Goal: Task Accomplishment & Management: Use online tool/utility

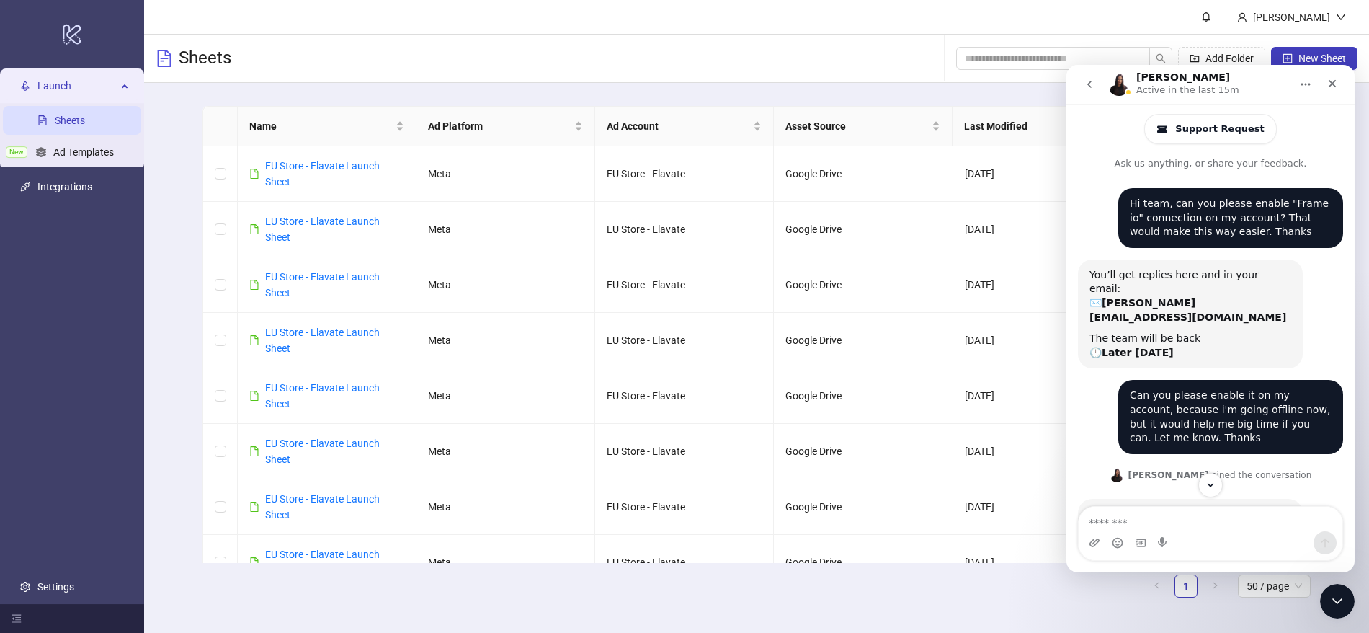
scroll to position [321, 0]
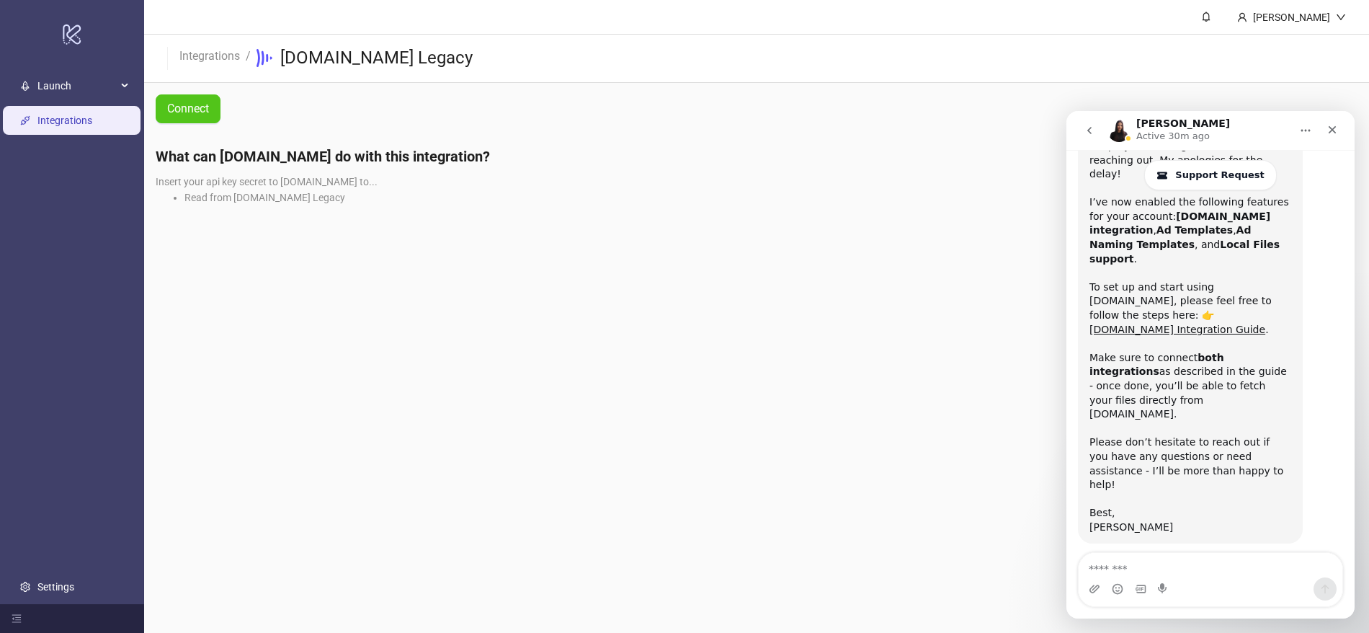
scroll to position [449, 0]
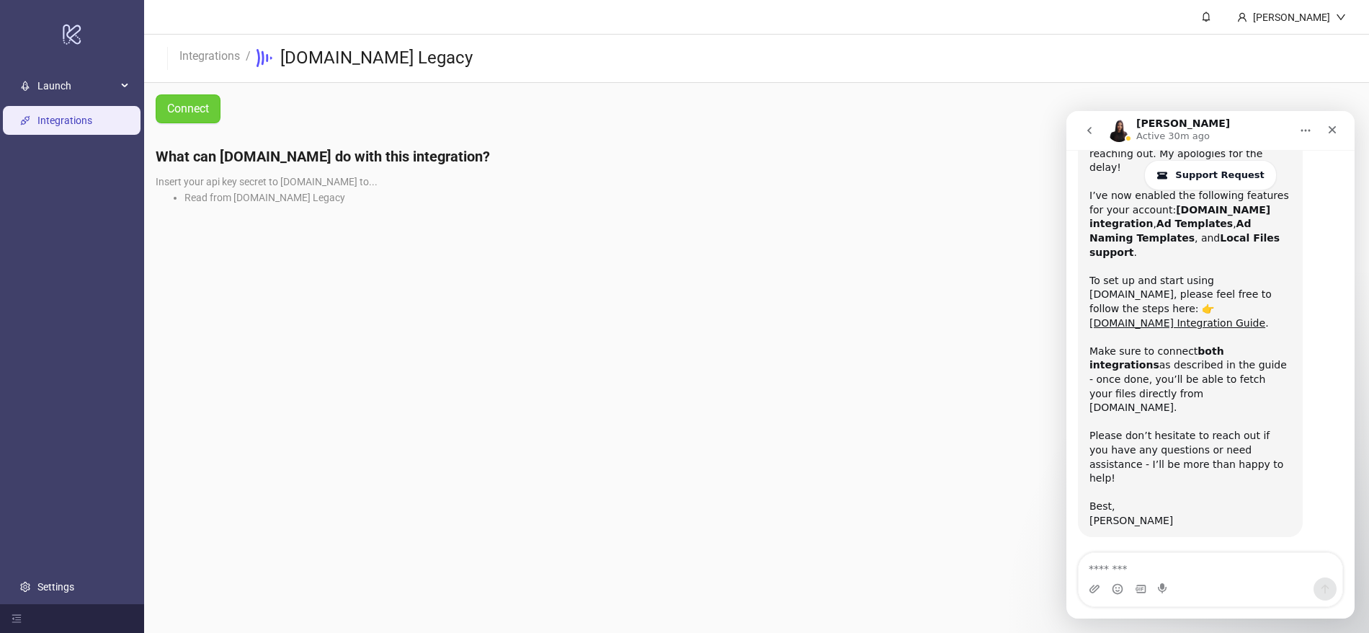
click at [218, 119] on button "Connect" at bounding box center [188, 108] width 65 height 29
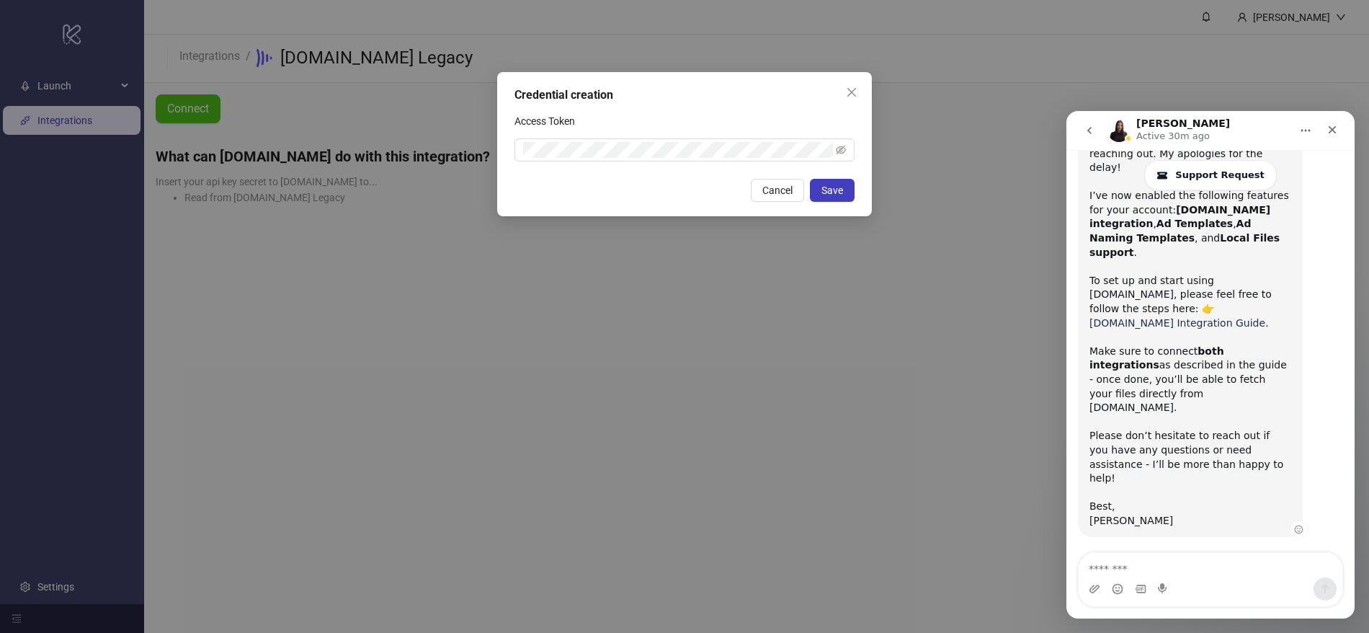
click at [1177, 317] on link "[DOMAIN_NAME] Integration Guide" at bounding box center [1177, 323] width 176 height 12
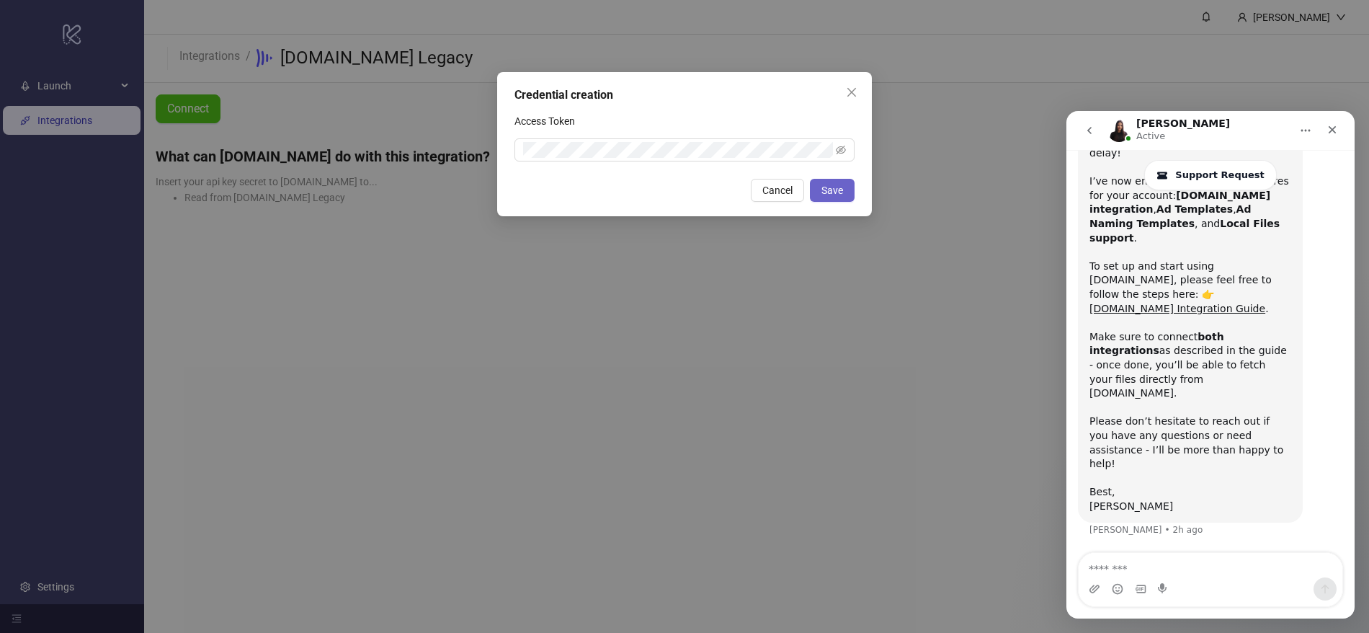
click at [821, 188] on span "Save" at bounding box center [832, 190] width 22 height 12
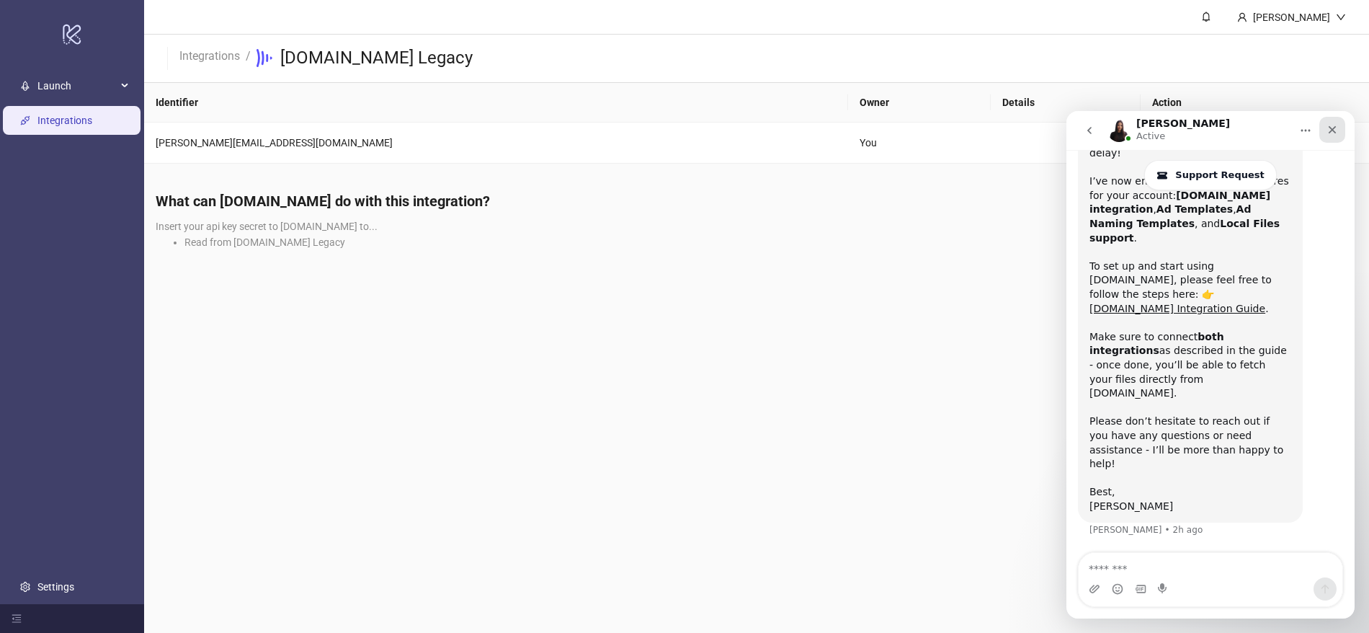
click at [1327, 125] on icon "Close" at bounding box center [1332, 130] width 12 height 12
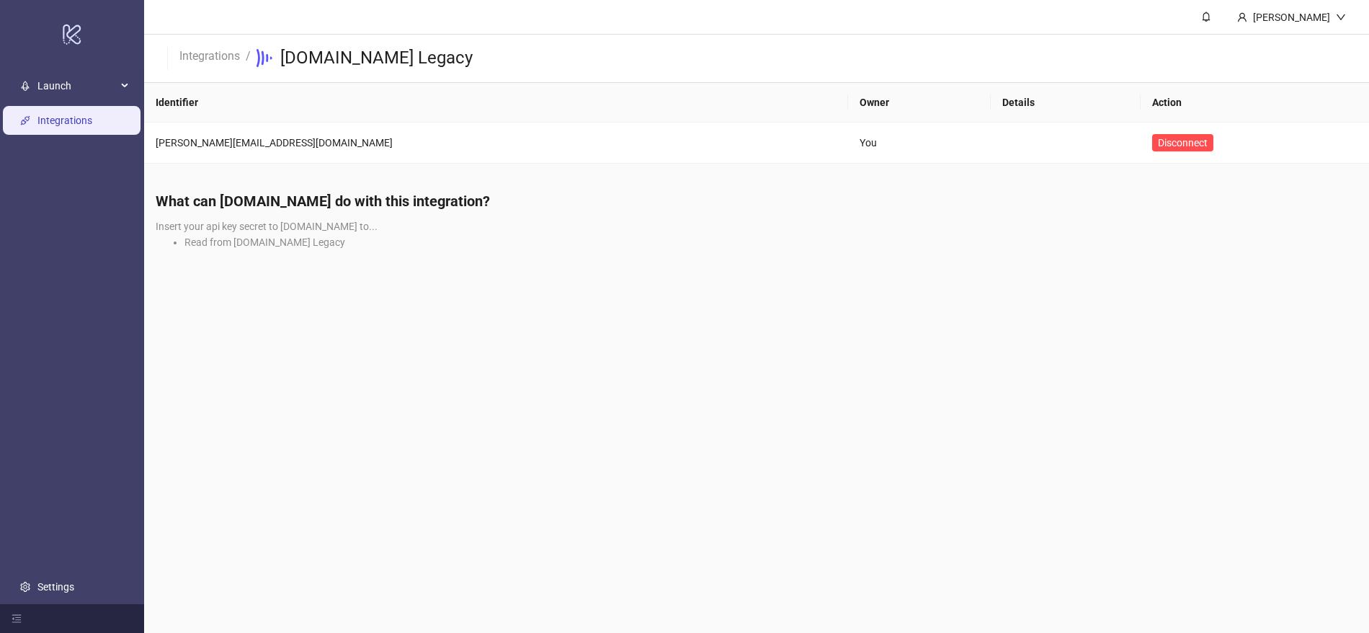
scroll to position [449, 0]
click at [1027, 326] on main "[PERSON_NAME] - Elavate Integrations / [DOMAIN_NAME] Legacy Identifier Owner De…" at bounding box center [756, 316] width 1225 height 633
click at [100, 95] on span "Launch" at bounding box center [76, 85] width 79 height 29
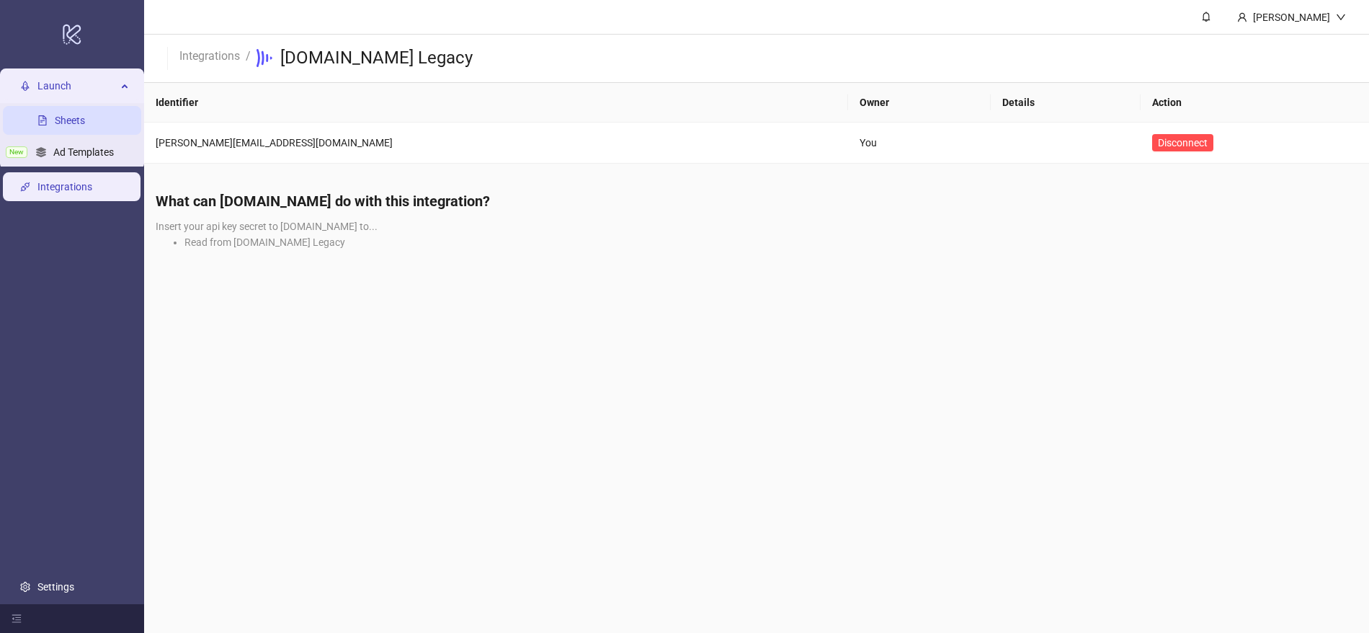
click at [85, 120] on link "Sheets" at bounding box center [70, 121] width 30 height 12
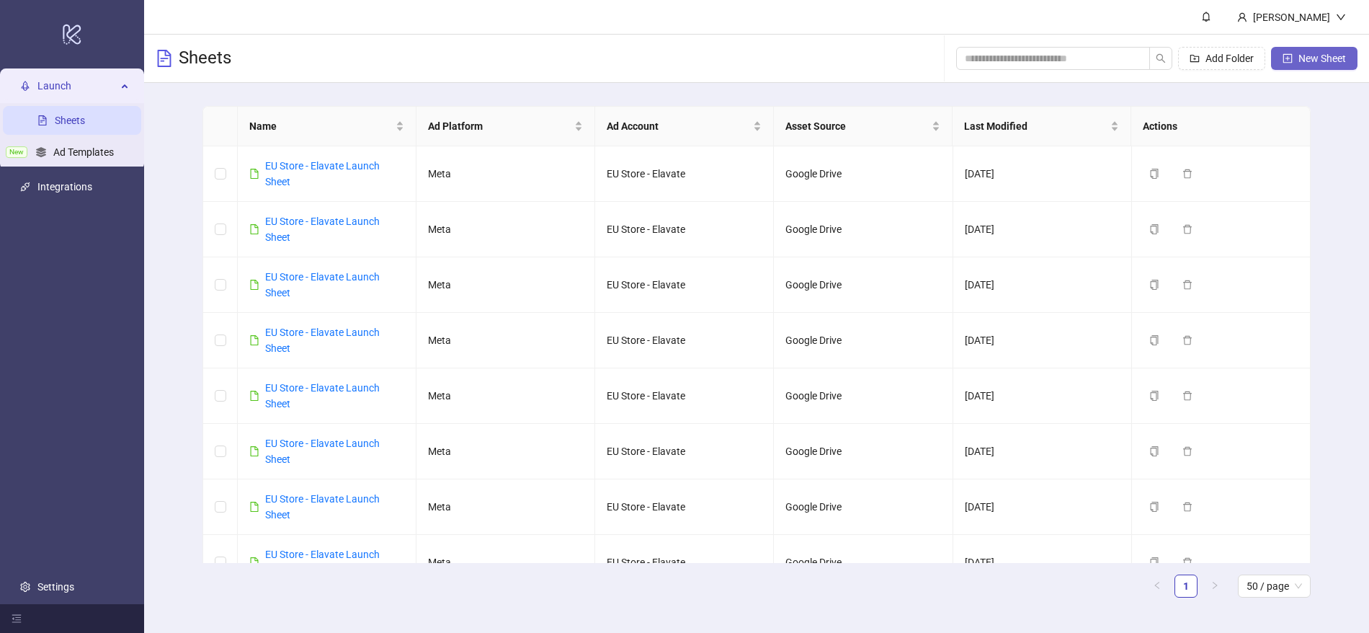
click at [1289, 63] on span "button" at bounding box center [1287, 59] width 10 height 12
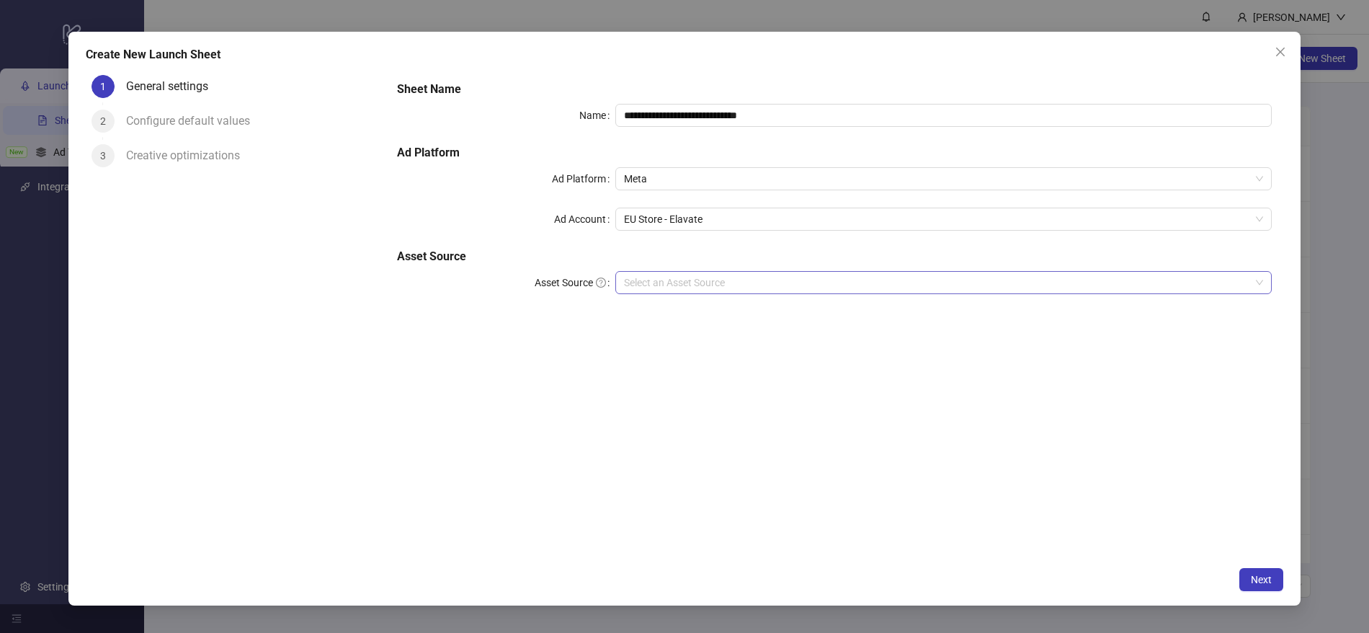
click at [705, 282] on input "Asset Source" at bounding box center [937, 283] width 626 height 22
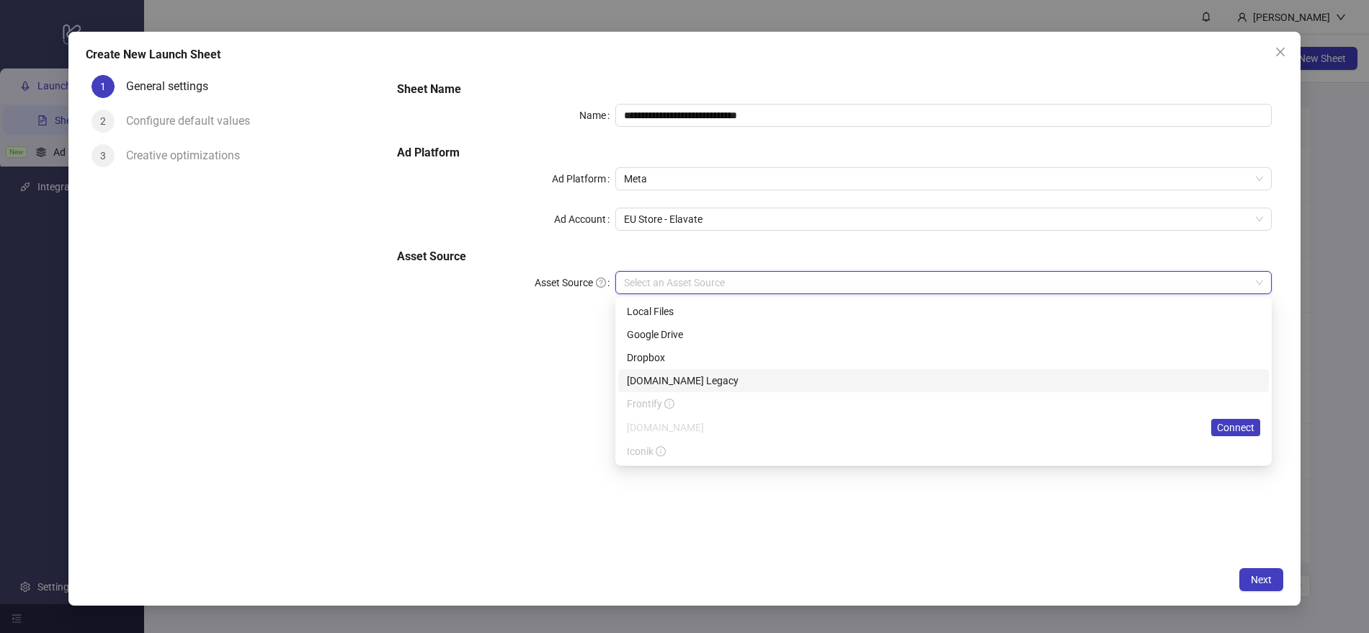
click at [684, 380] on div "[DOMAIN_NAME] Legacy" at bounding box center [943, 380] width 633 height 16
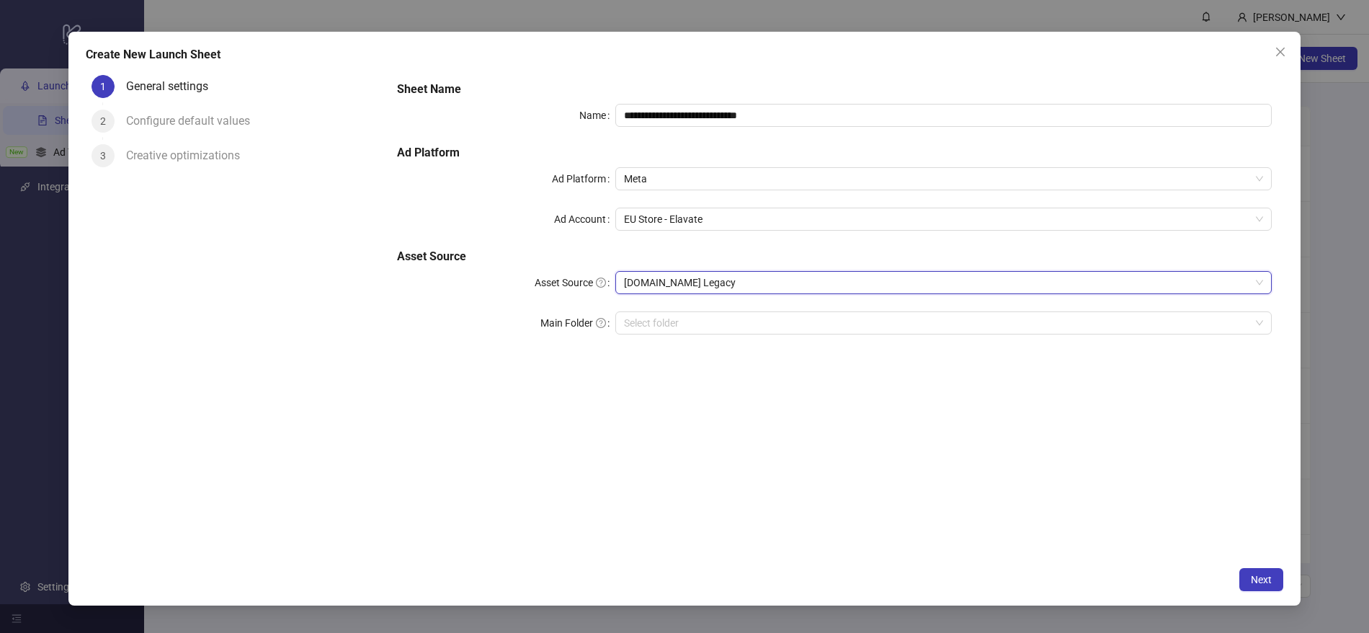
click at [865, 334] on div "**********" at bounding box center [834, 216] width 887 height 282
click at [855, 319] on input "search" at bounding box center [937, 323] width 626 height 22
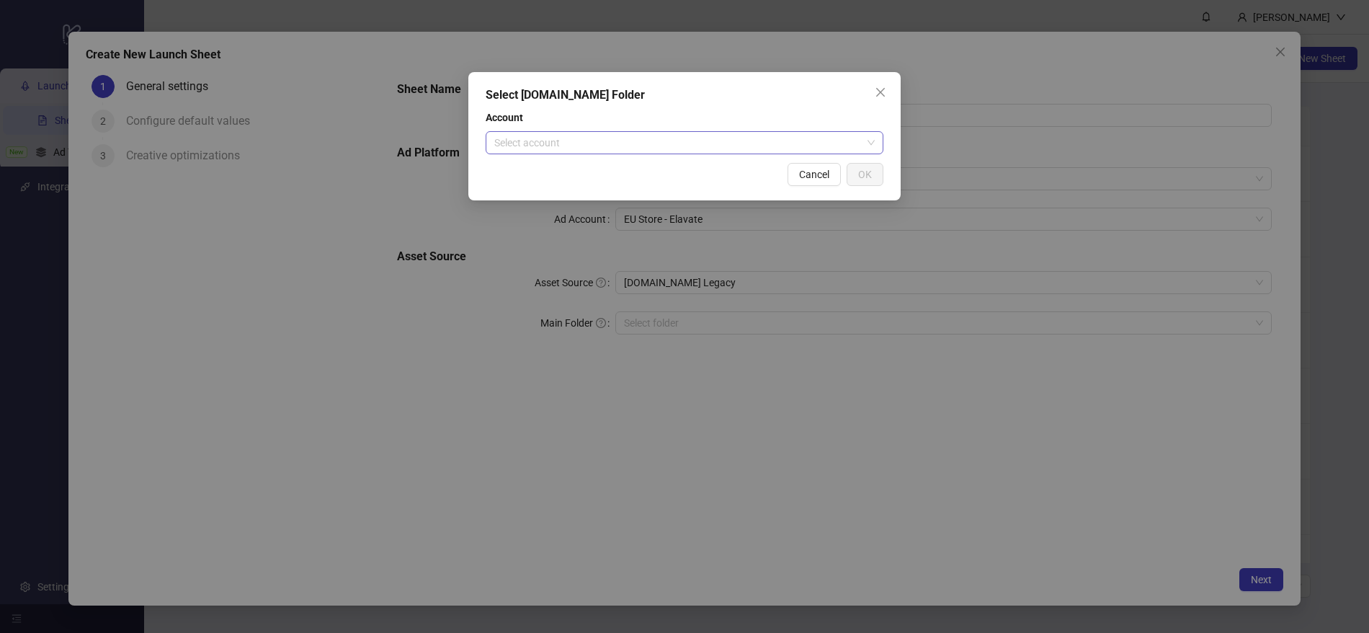
click at [646, 153] on input "search" at bounding box center [677, 143] width 367 height 22
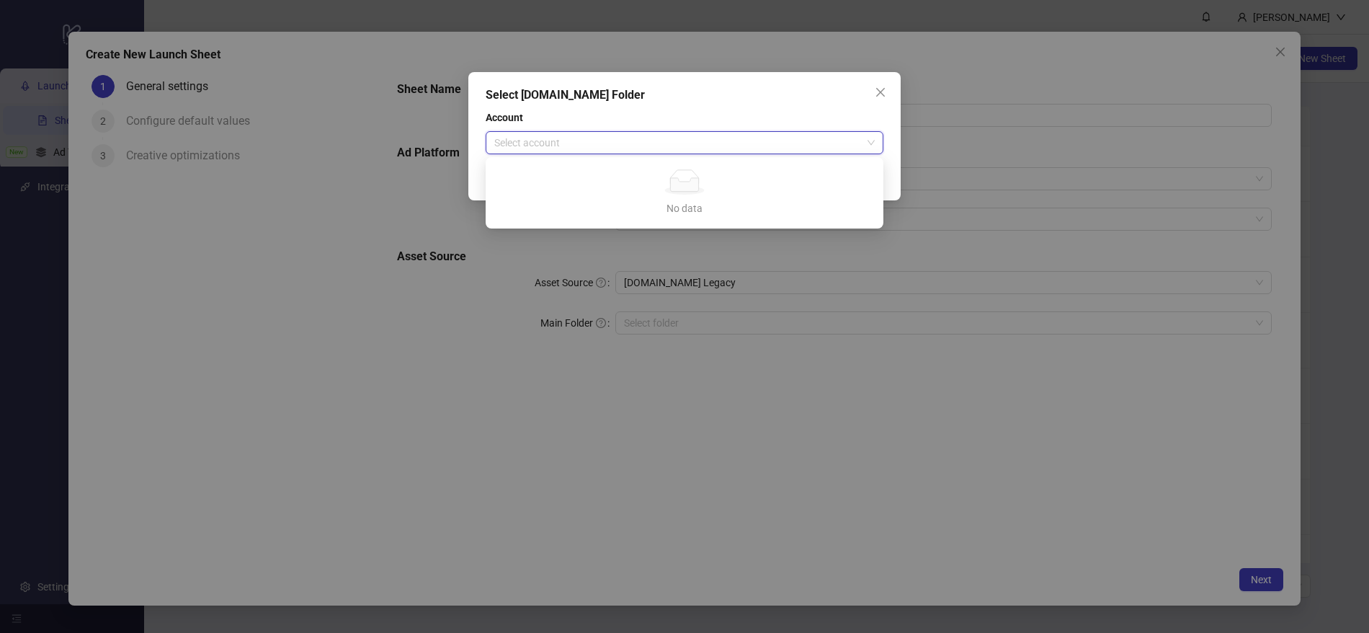
click at [668, 192] on ellipse at bounding box center [685, 190] width 40 height 9
click at [674, 97] on div "Select [DOMAIN_NAME] Folder" at bounding box center [685, 94] width 398 height 17
click at [757, 143] on input "search" at bounding box center [677, 143] width 367 height 22
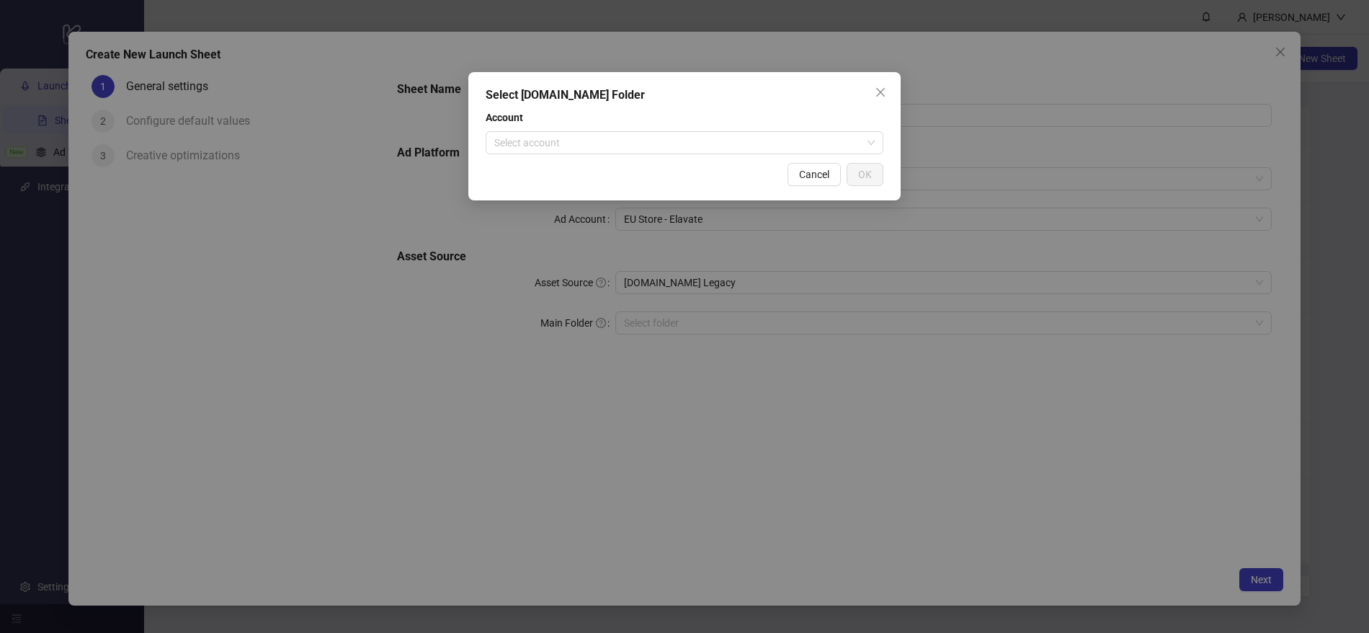
click at [709, 105] on div "Select [DOMAIN_NAME] Folder Account Select account Cancel OK" at bounding box center [684, 136] width 432 height 128
click at [865, 94] on div "Select [DOMAIN_NAME] Folder" at bounding box center [685, 94] width 398 height 17
click at [875, 91] on icon "close" at bounding box center [881, 92] width 12 height 12
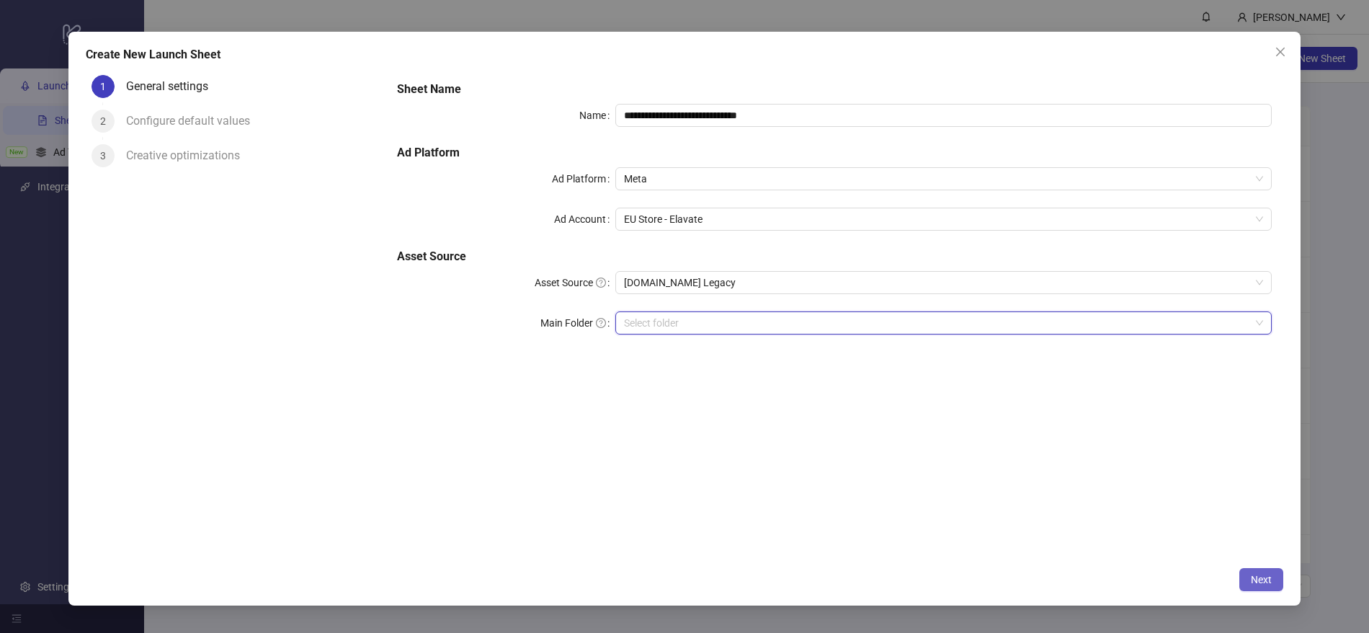
click at [1267, 571] on button "Next" at bounding box center [1261, 579] width 44 height 23
drag, startPoint x: 720, startPoint y: 311, endPoint x: 715, endPoint y: 324, distance: 14.4
click at [720, 311] on div "Select folder" at bounding box center [943, 322] width 656 height 23
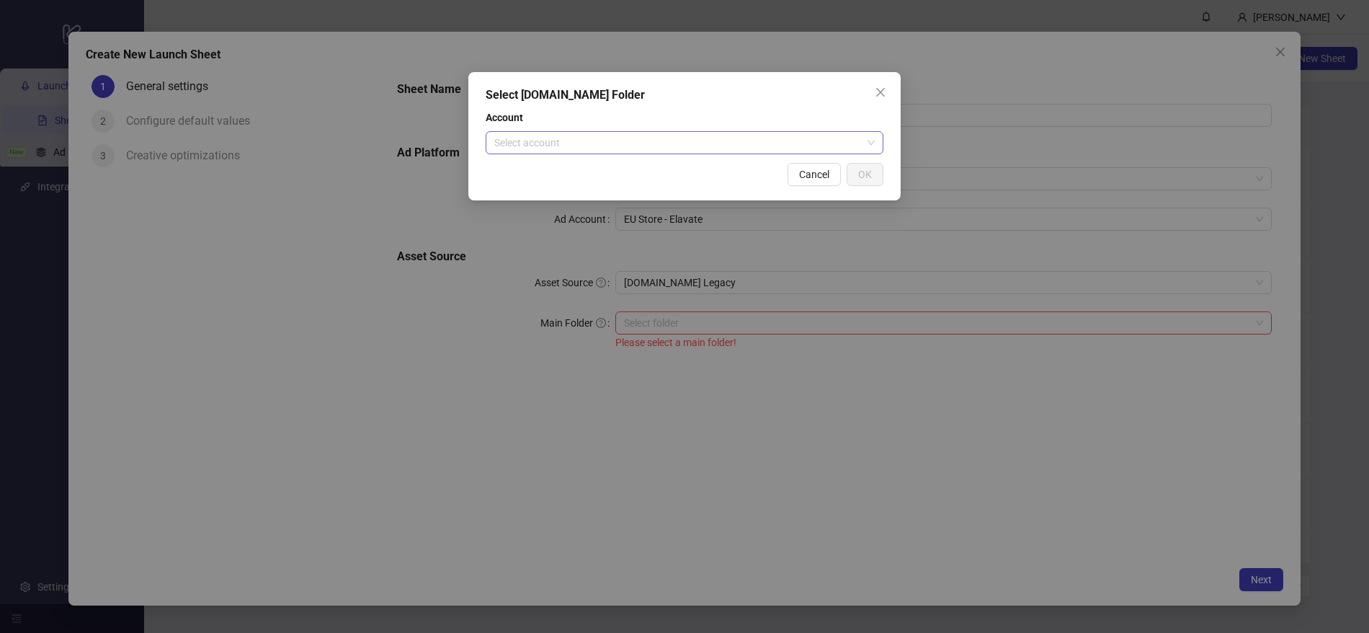
click at [620, 134] on input "search" at bounding box center [677, 143] width 367 height 22
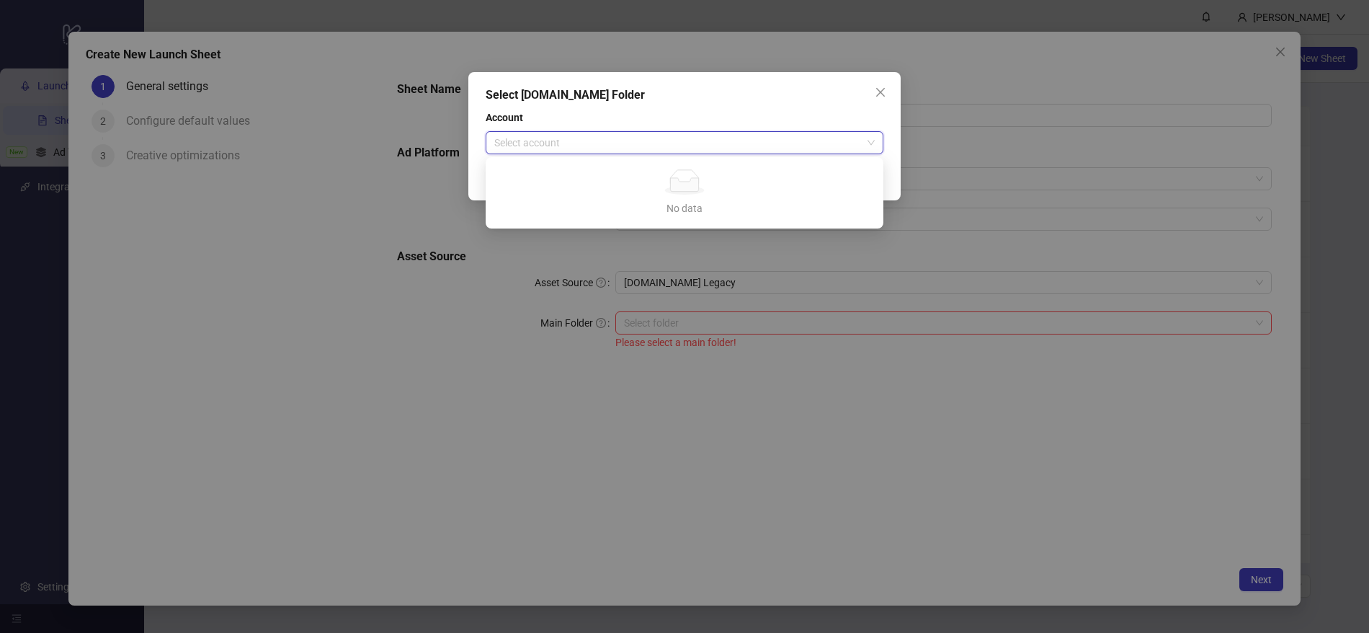
click at [598, 193] on div "No data" at bounding box center [684, 181] width 363 height 25
click at [684, 97] on div "Select [DOMAIN_NAME] Folder" at bounding box center [685, 94] width 398 height 17
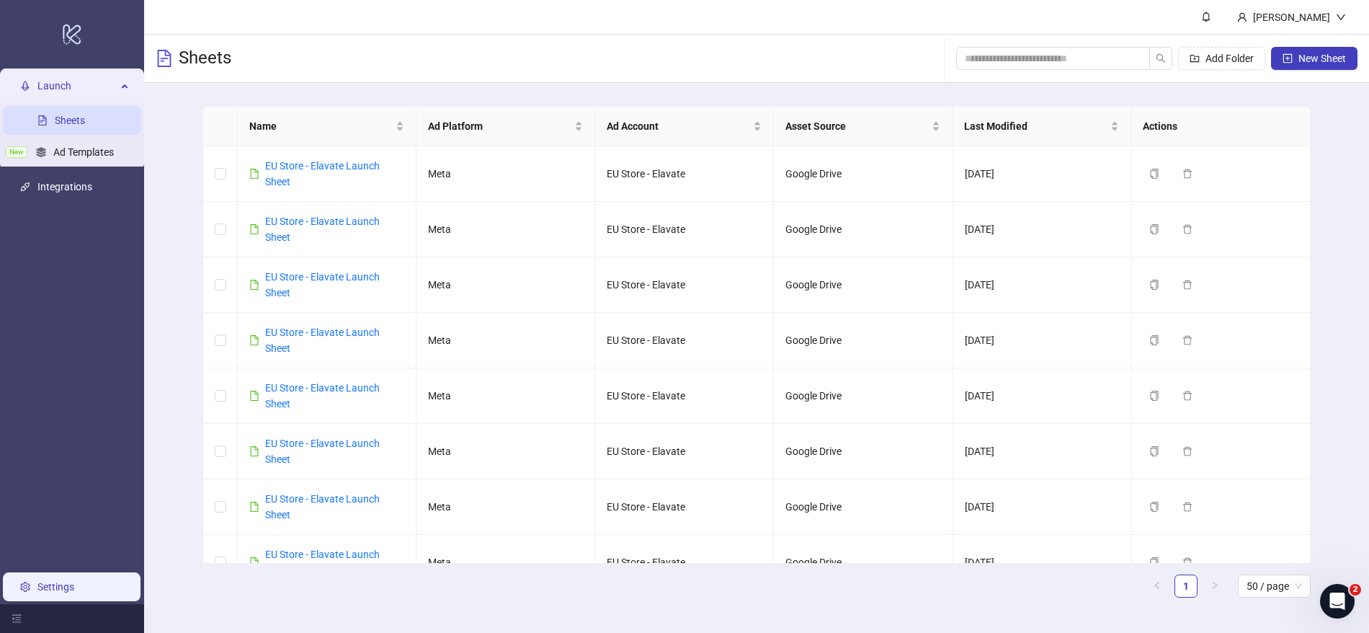
click at [50, 581] on link "Settings" at bounding box center [55, 587] width 37 height 12
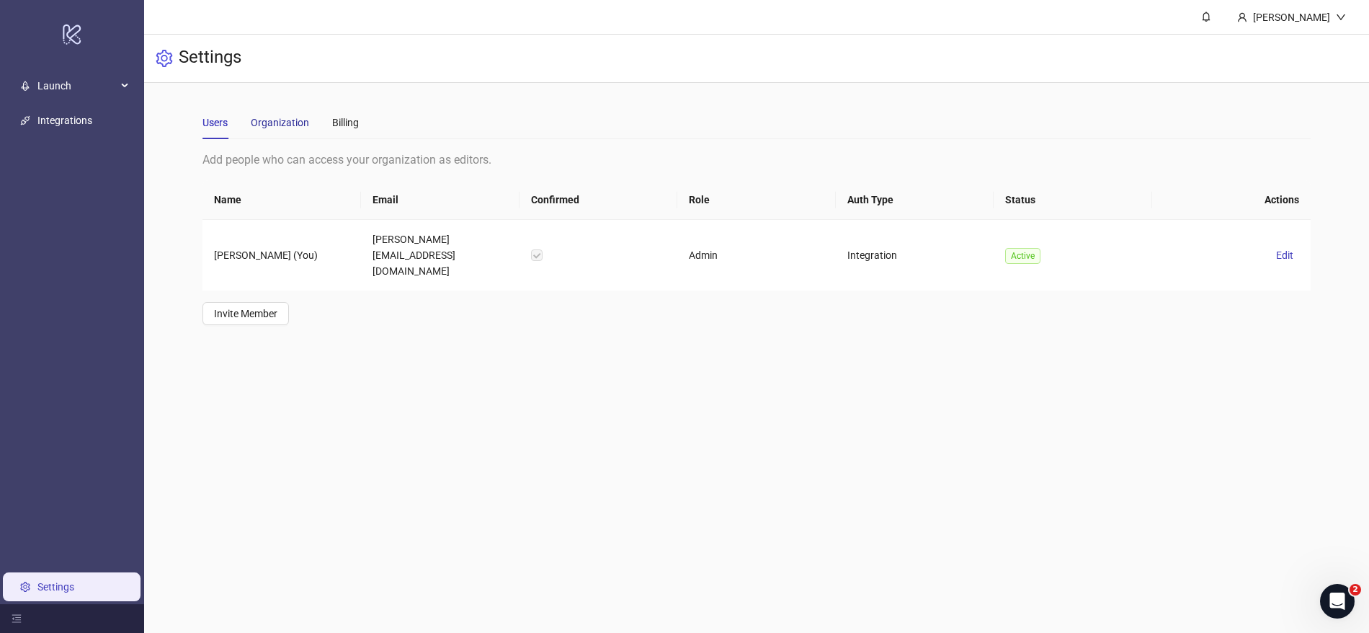
click at [276, 124] on div "Organization" at bounding box center [280, 123] width 58 height 16
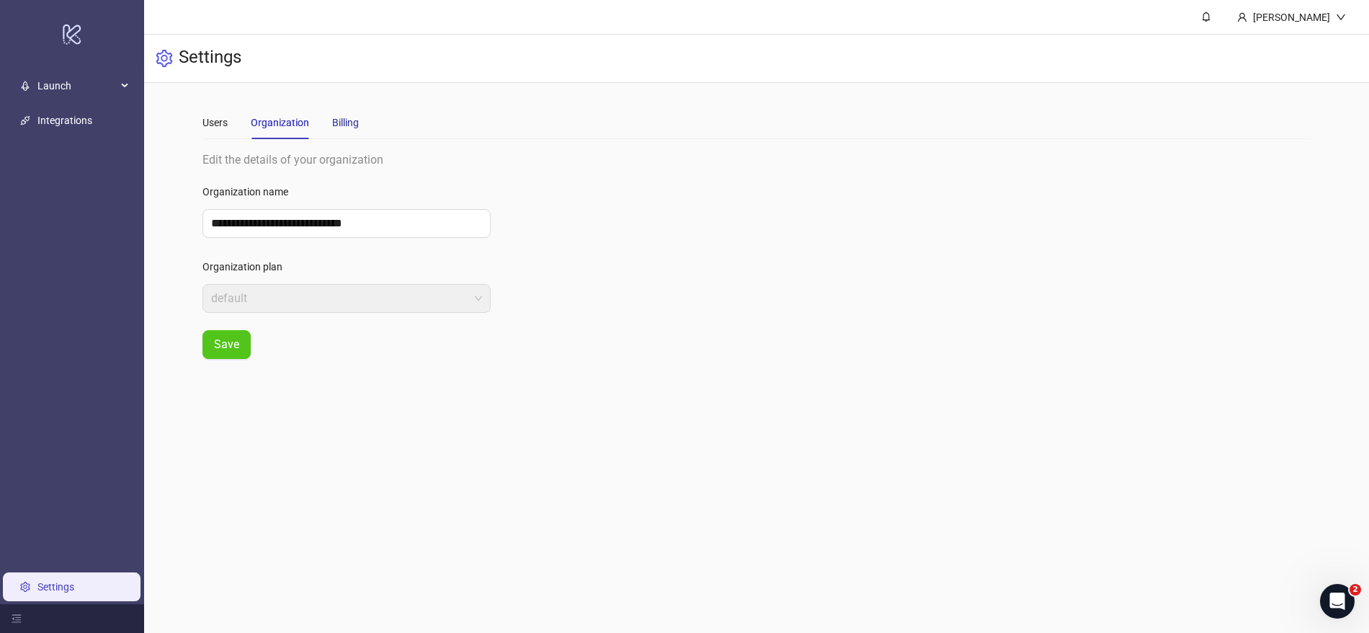
click at [345, 116] on div "Billing" at bounding box center [345, 123] width 27 height 16
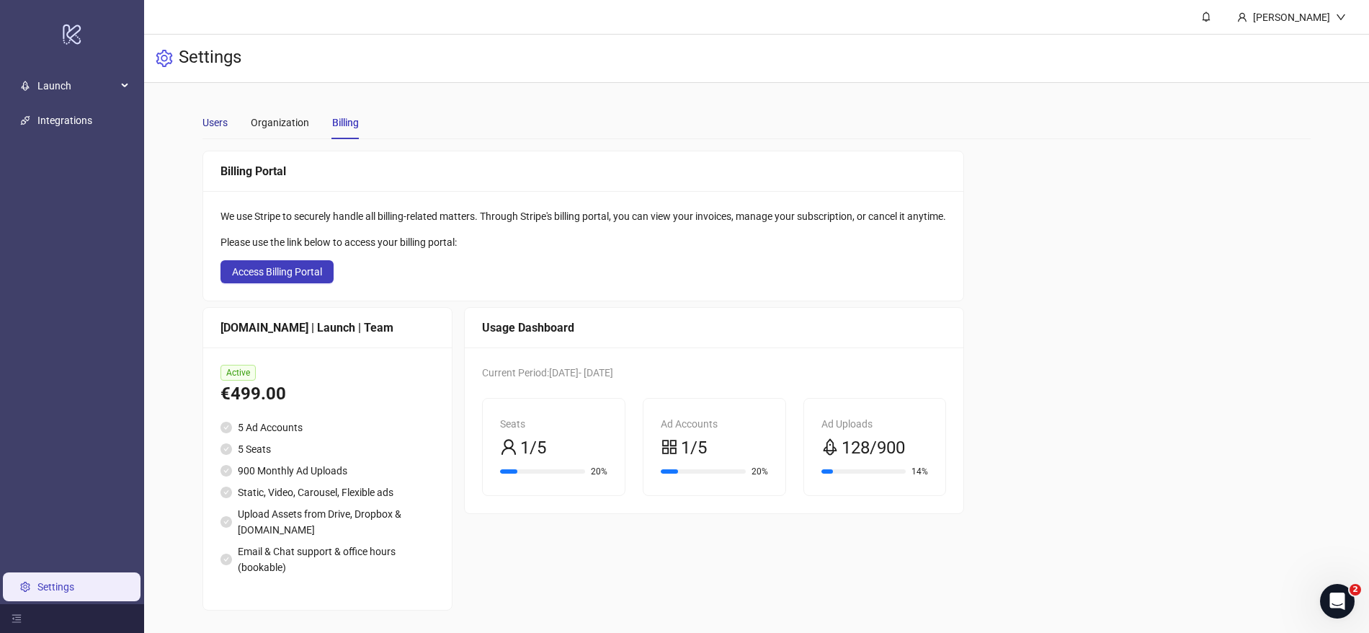
click at [217, 125] on div "Users" at bounding box center [214, 123] width 25 height 16
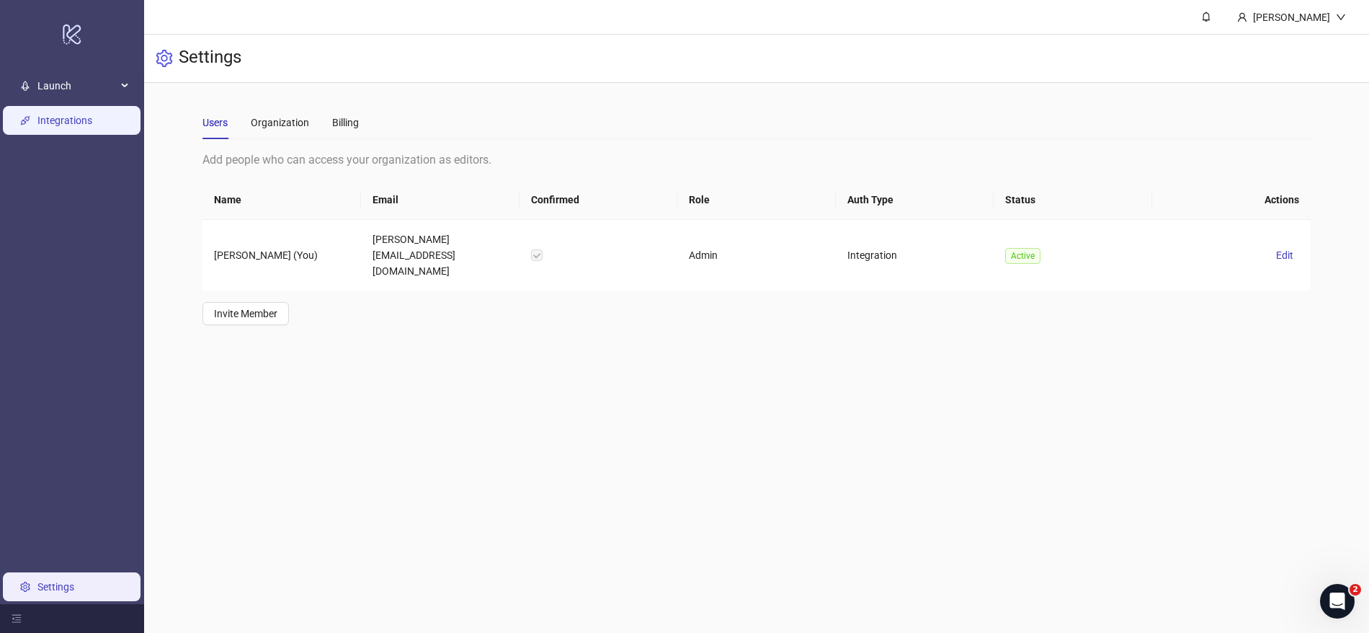
click at [92, 115] on link "Integrations" at bounding box center [64, 121] width 55 height 12
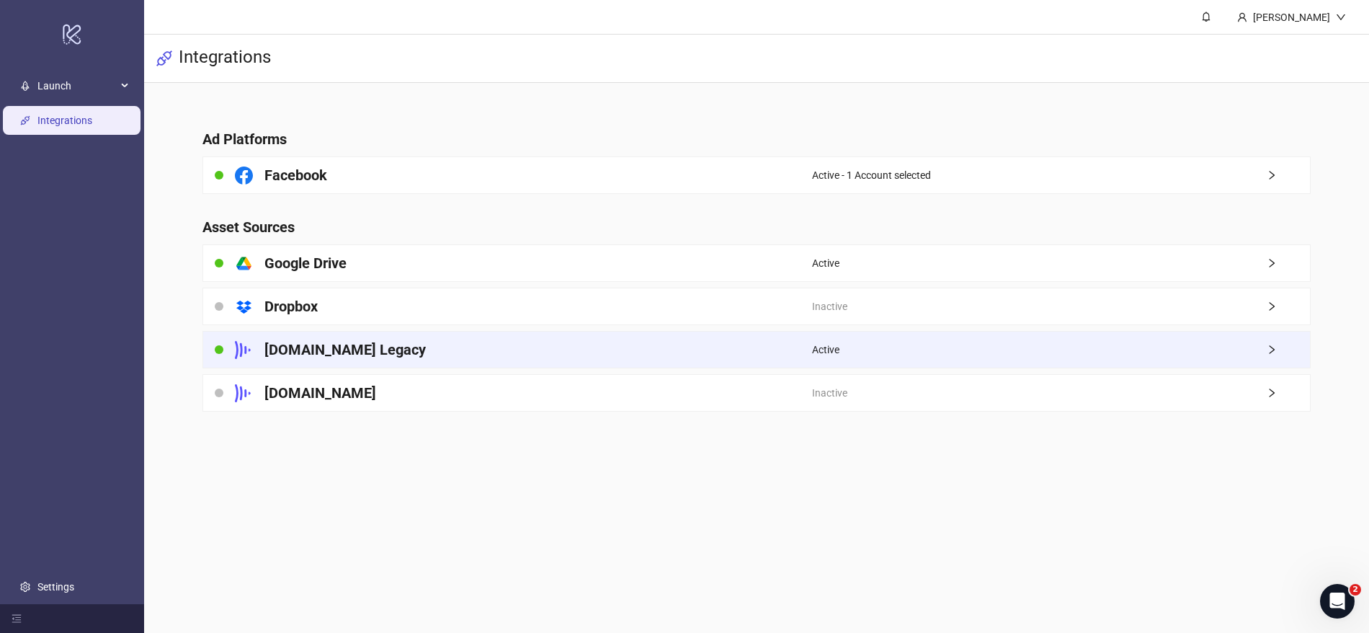
click at [753, 341] on div "[DOMAIN_NAME] Legacy" at bounding box center [507, 349] width 608 height 36
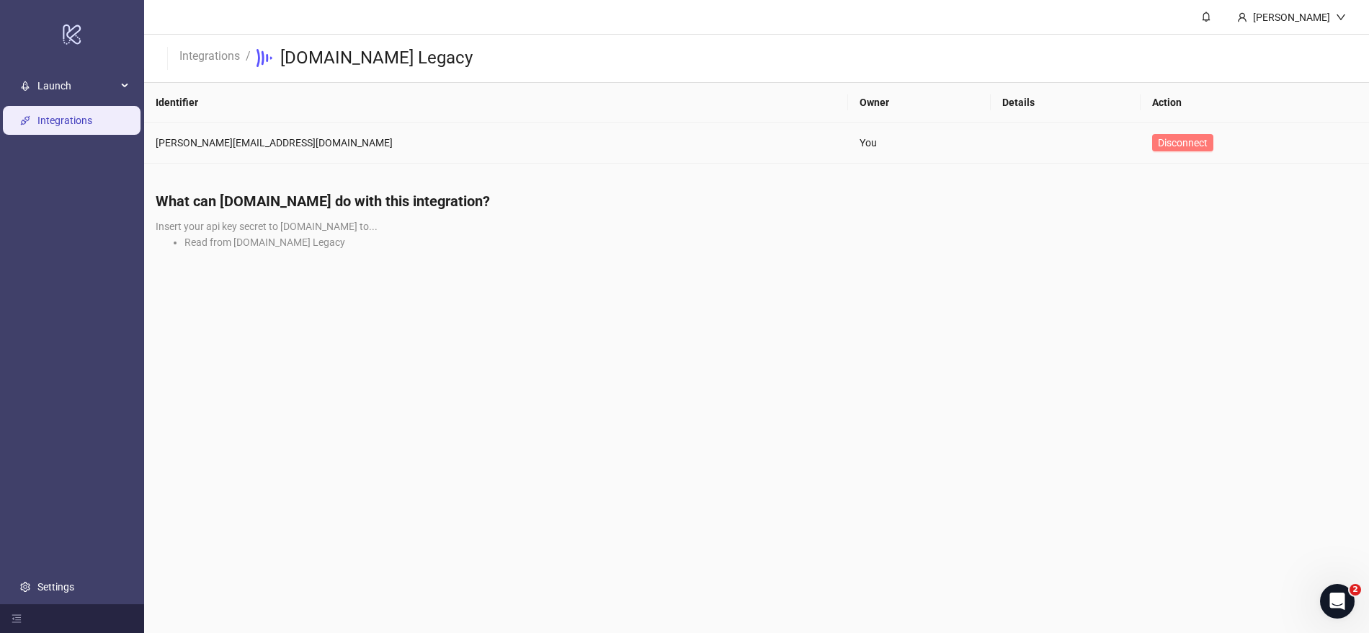
click at [1158, 142] on span "Disconnect" at bounding box center [1183, 143] width 50 height 12
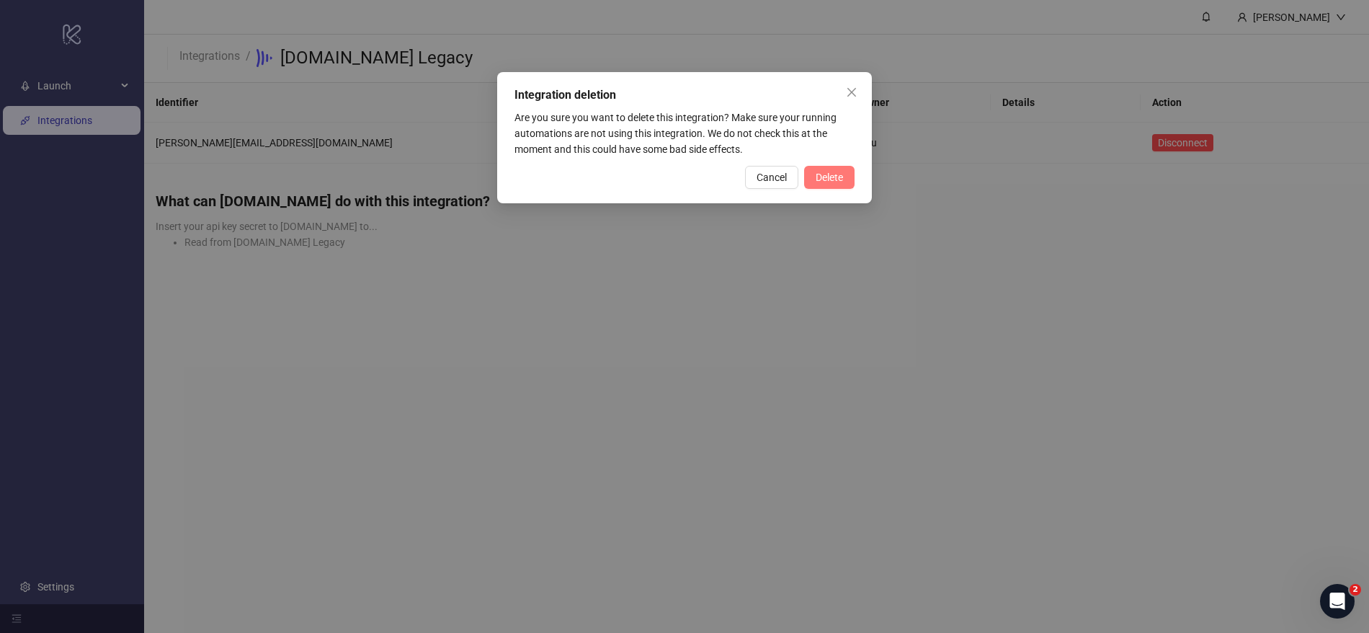
click at [846, 179] on button "Delete" at bounding box center [829, 177] width 50 height 23
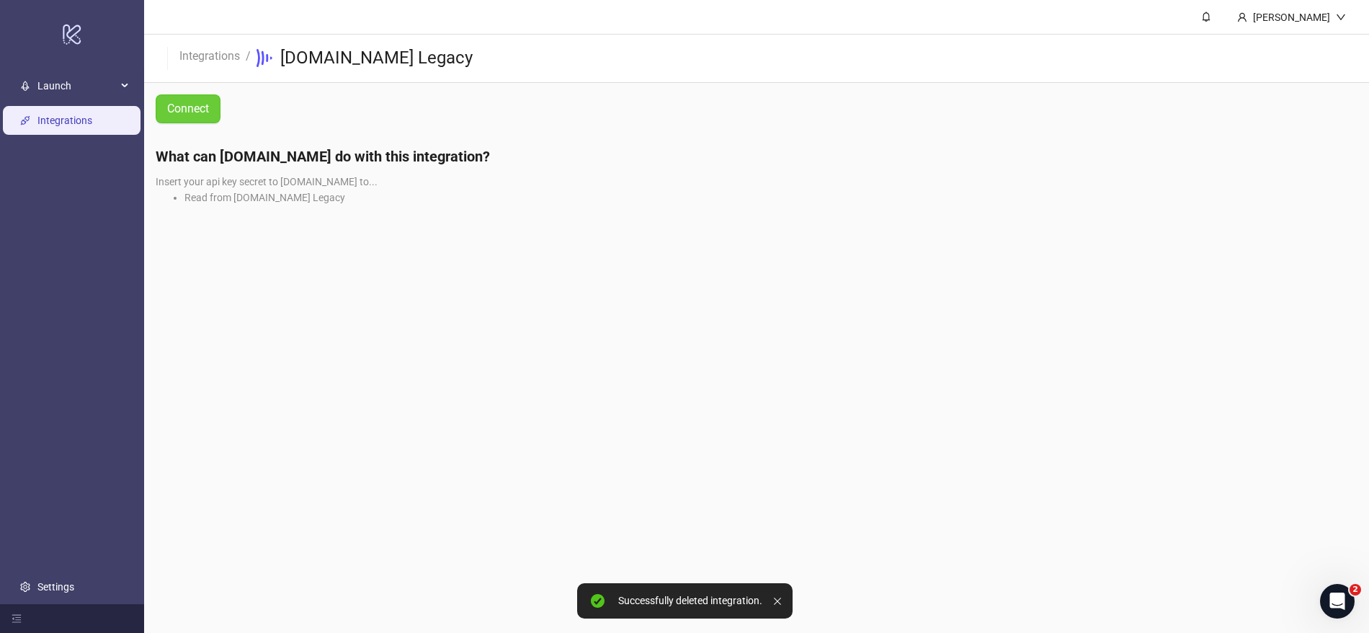
click at [200, 115] on button "Connect" at bounding box center [188, 108] width 65 height 29
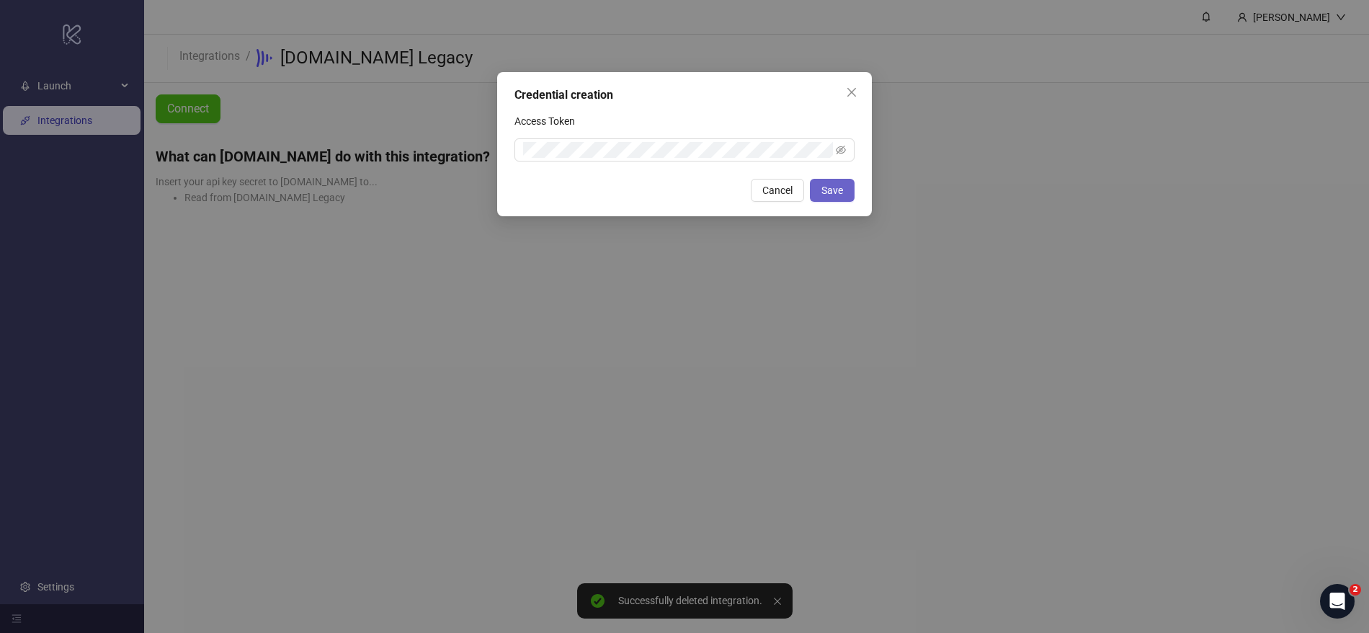
click at [841, 187] on span "Save" at bounding box center [832, 190] width 22 height 12
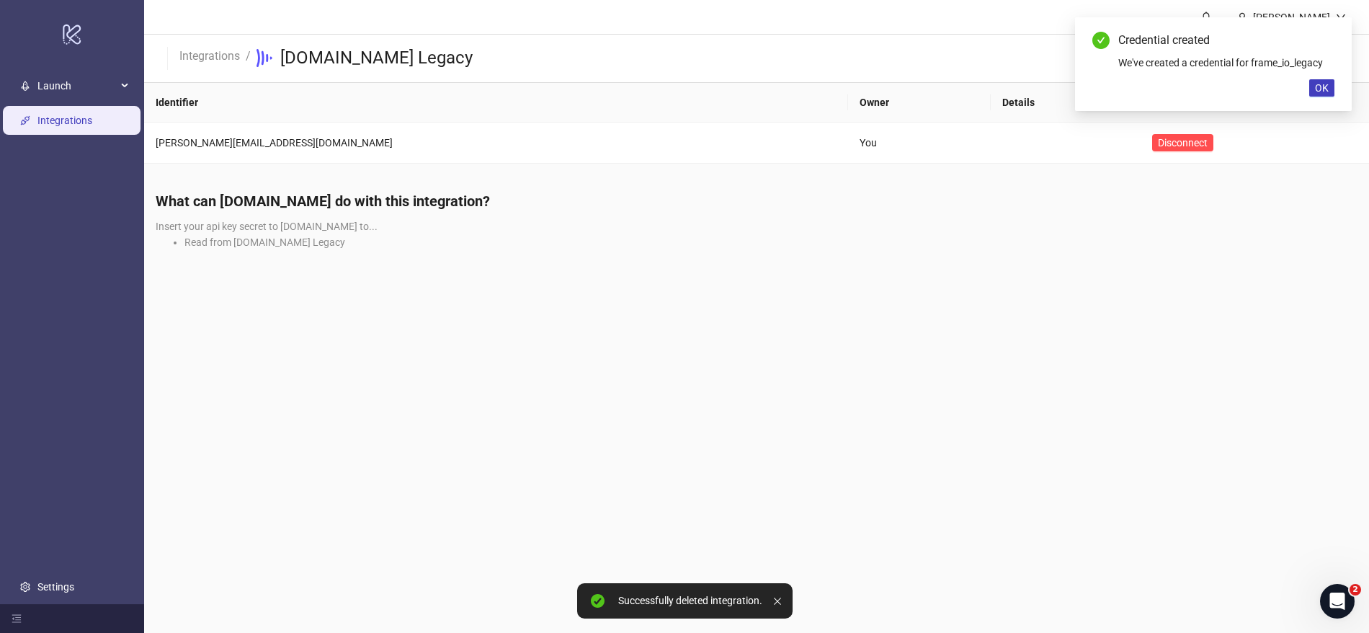
drag, startPoint x: 1328, startPoint y: 86, endPoint x: 831, endPoint y: 86, distance: 497.1
click at [1327, 86] on span "OK" at bounding box center [1322, 88] width 14 height 12
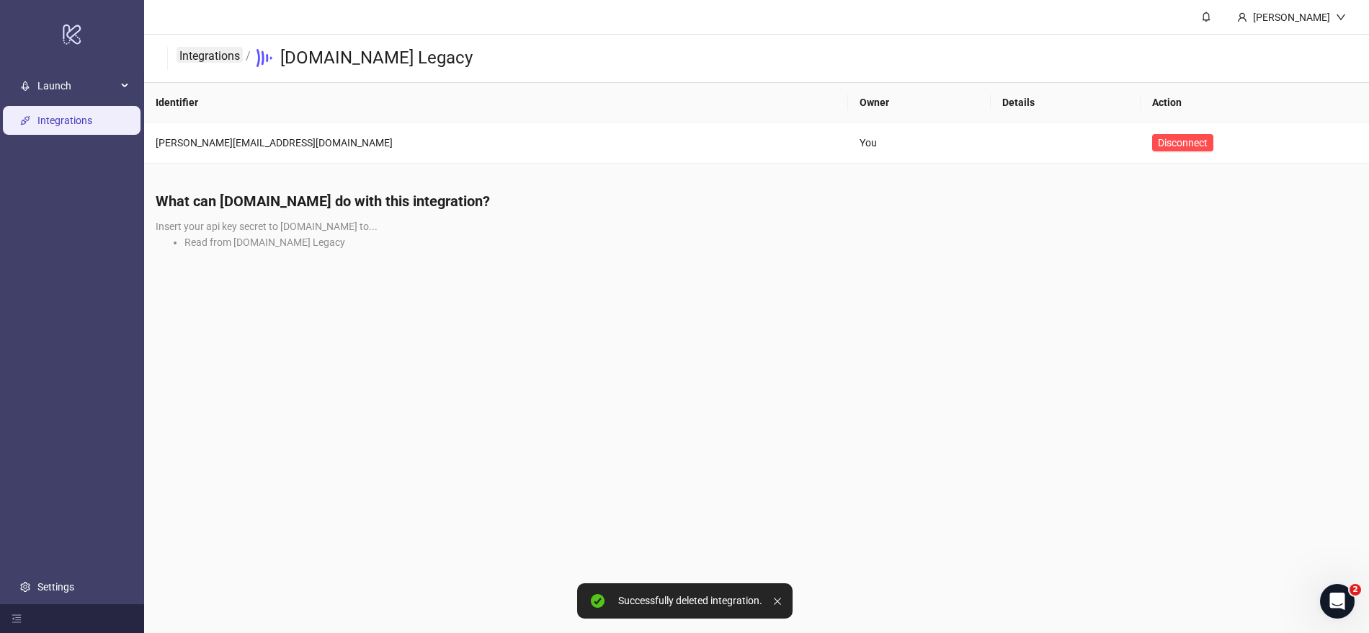
click at [214, 58] on link "Integrations" at bounding box center [210, 55] width 66 height 16
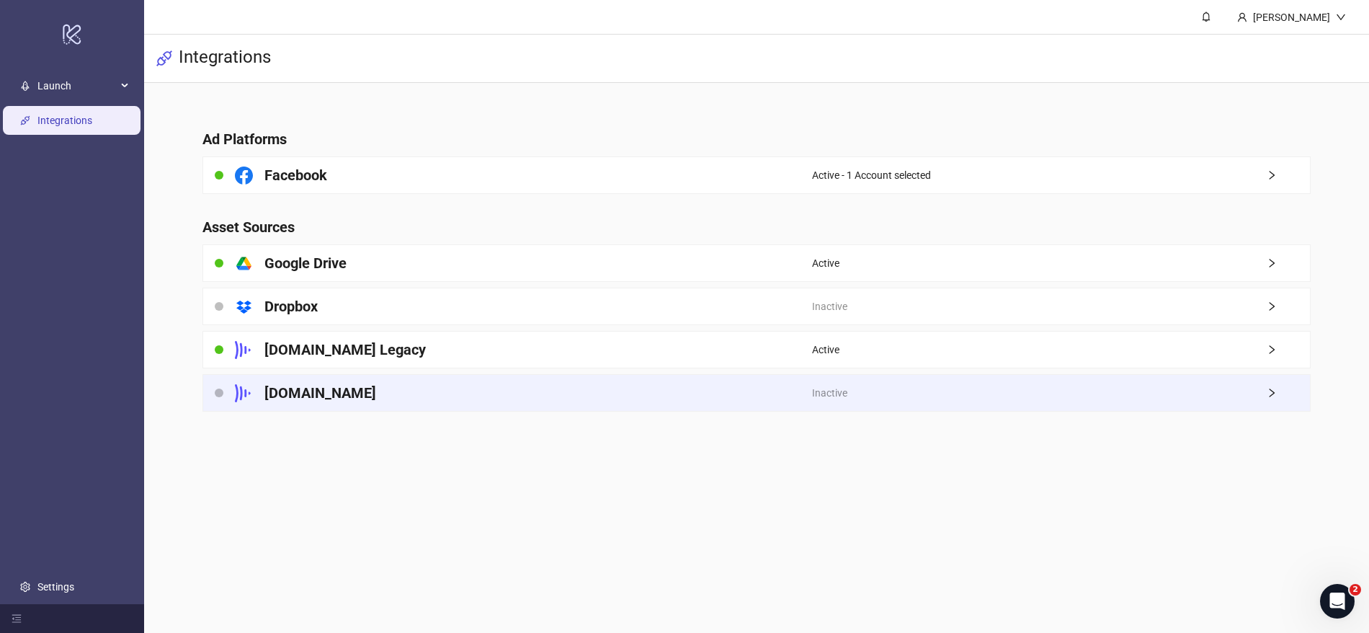
click at [494, 385] on div "[DOMAIN_NAME]" at bounding box center [507, 393] width 608 height 36
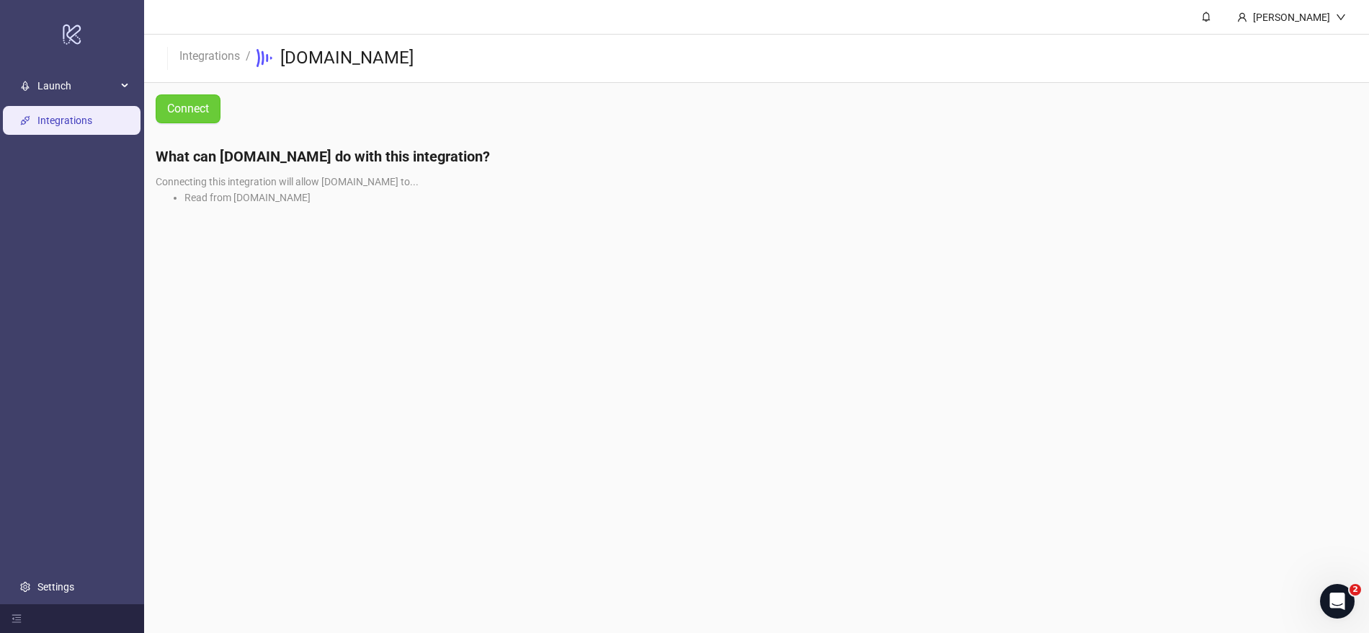
click at [197, 103] on span "Connect" at bounding box center [188, 108] width 42 height 13
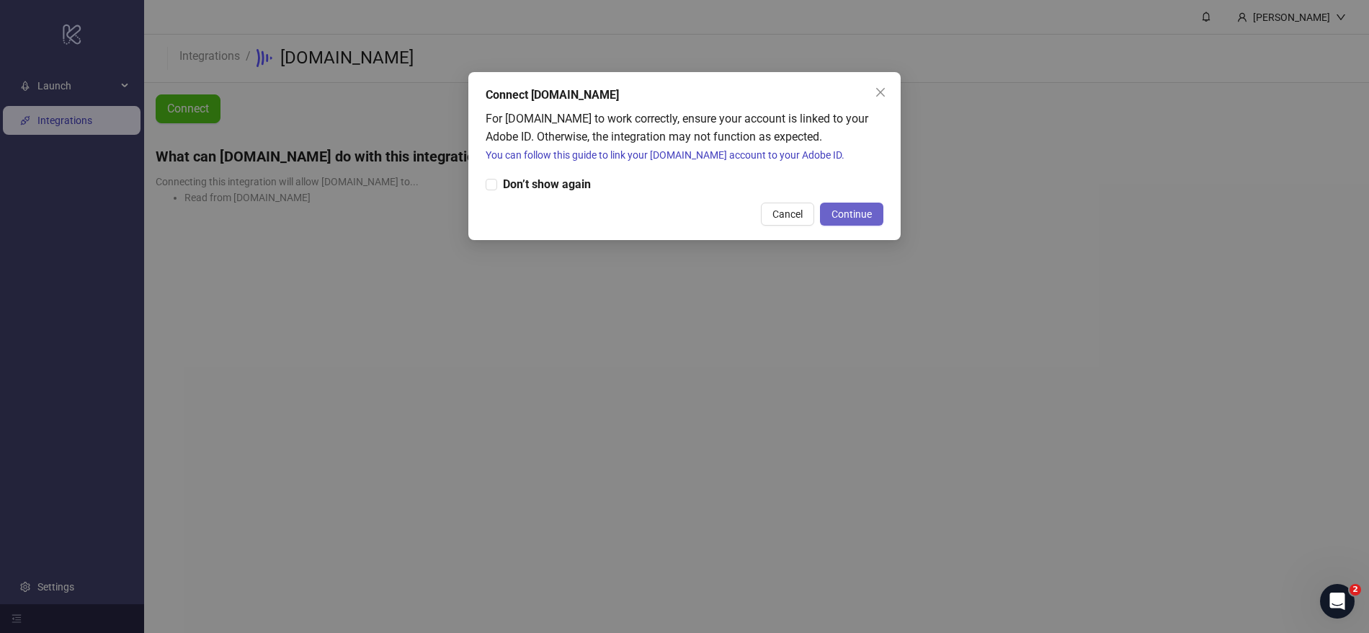
click at [849, 214] on span "Continue" at bounding box center [851, 214] width 40 height 12
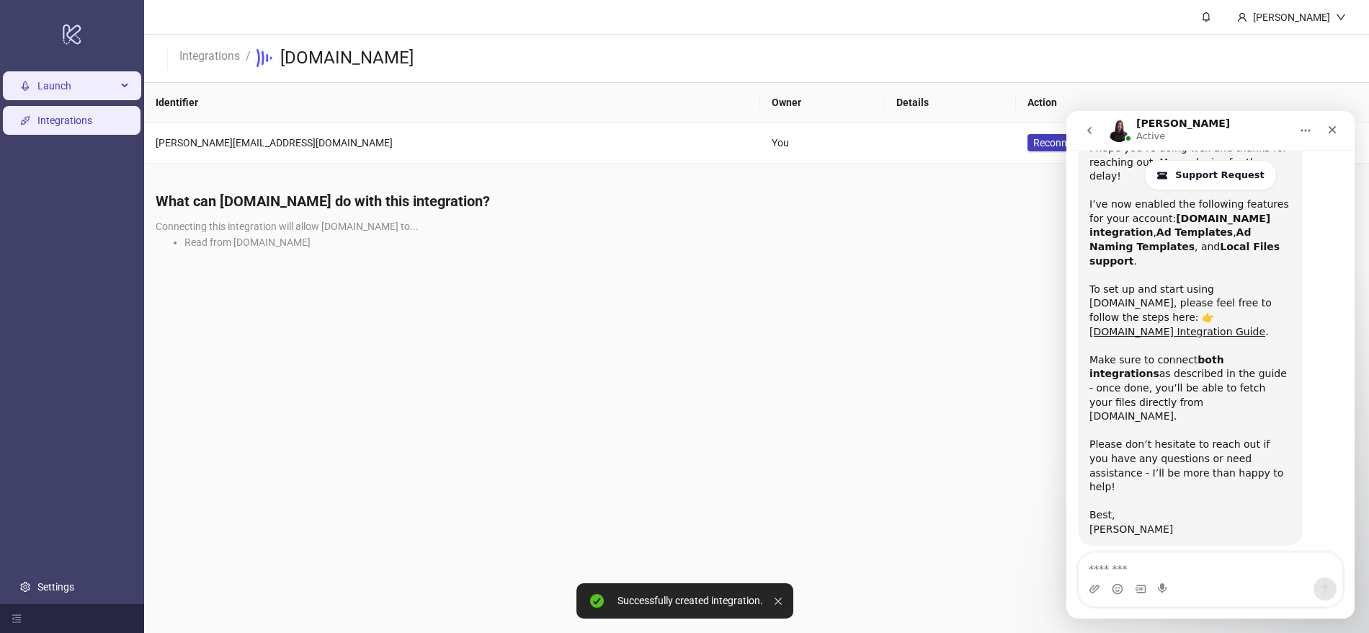
scroll to position [449, 0]
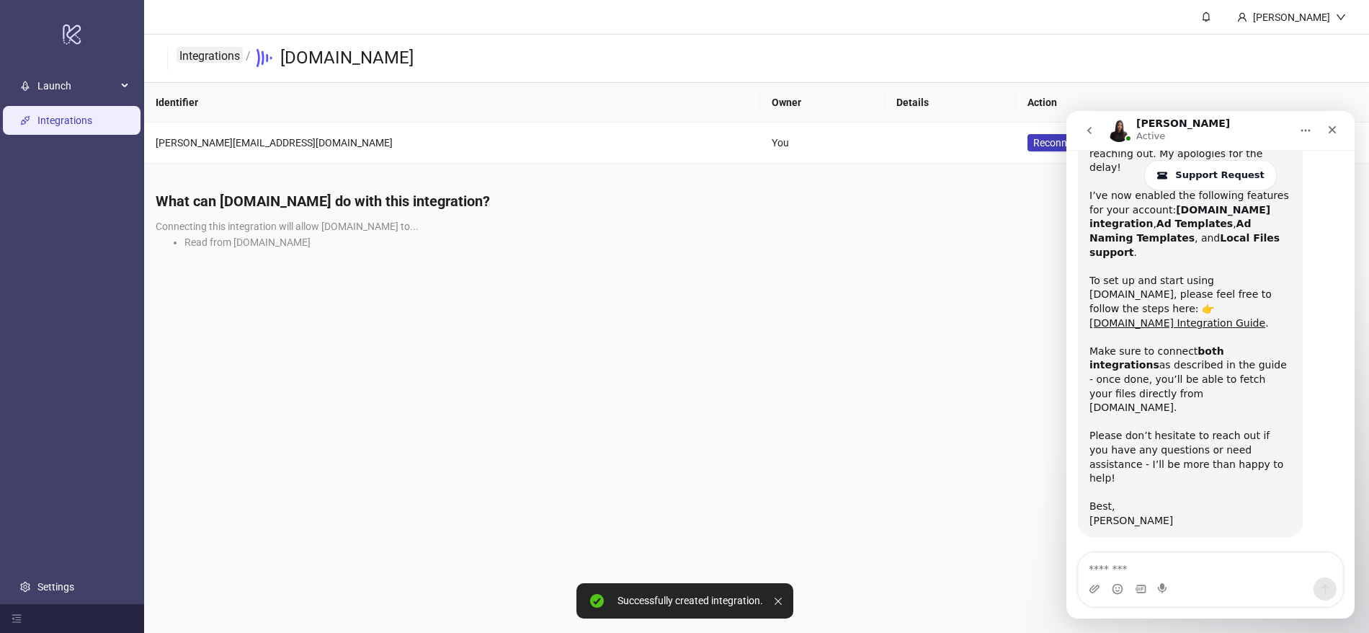
click at [209, 58] on link "Integrations" at bounding box center [210, 55] width 66 height 16
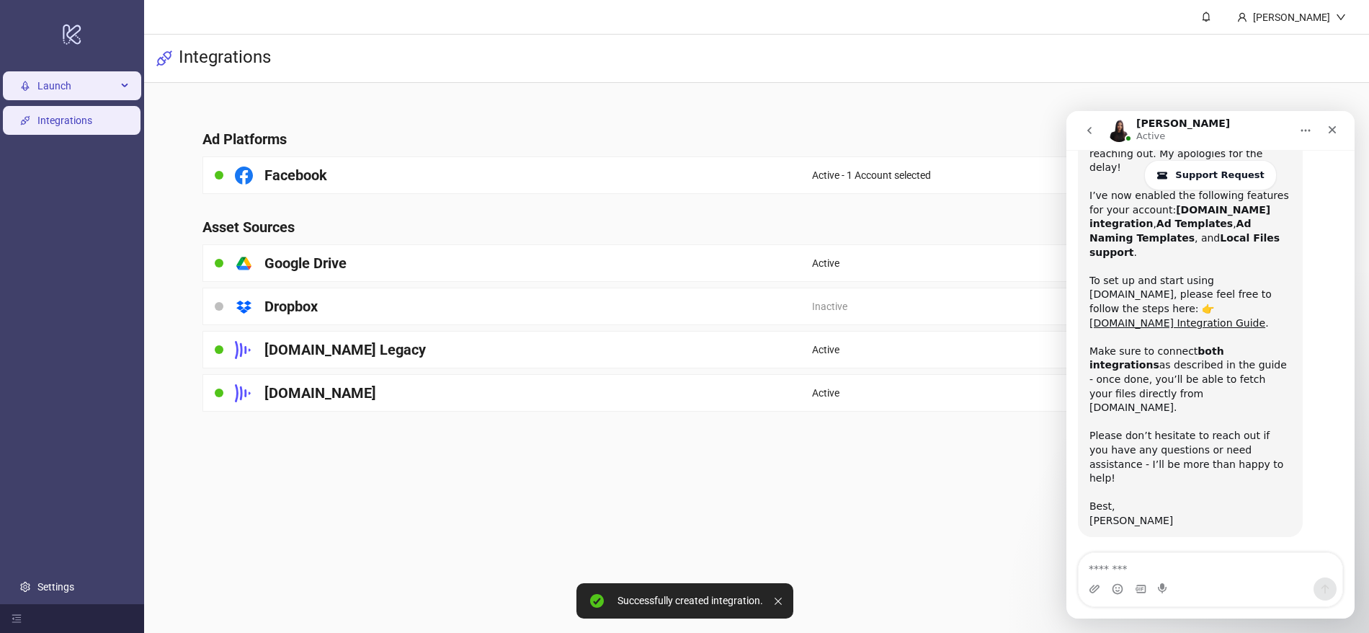
click at [68, 78] on span "Launch" at bounding box center [76, 85] width 79 height 29
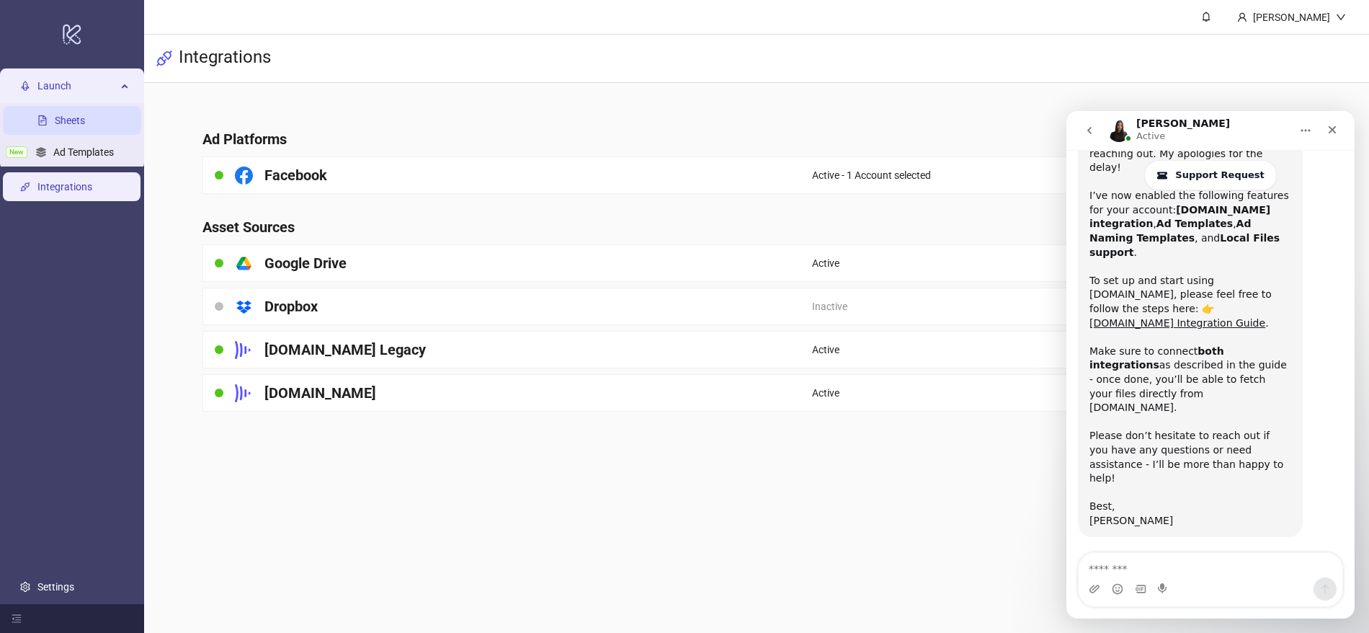
click at [66, 116] on link "Sheets" at bounding box center [70, 121] width 30 height 12
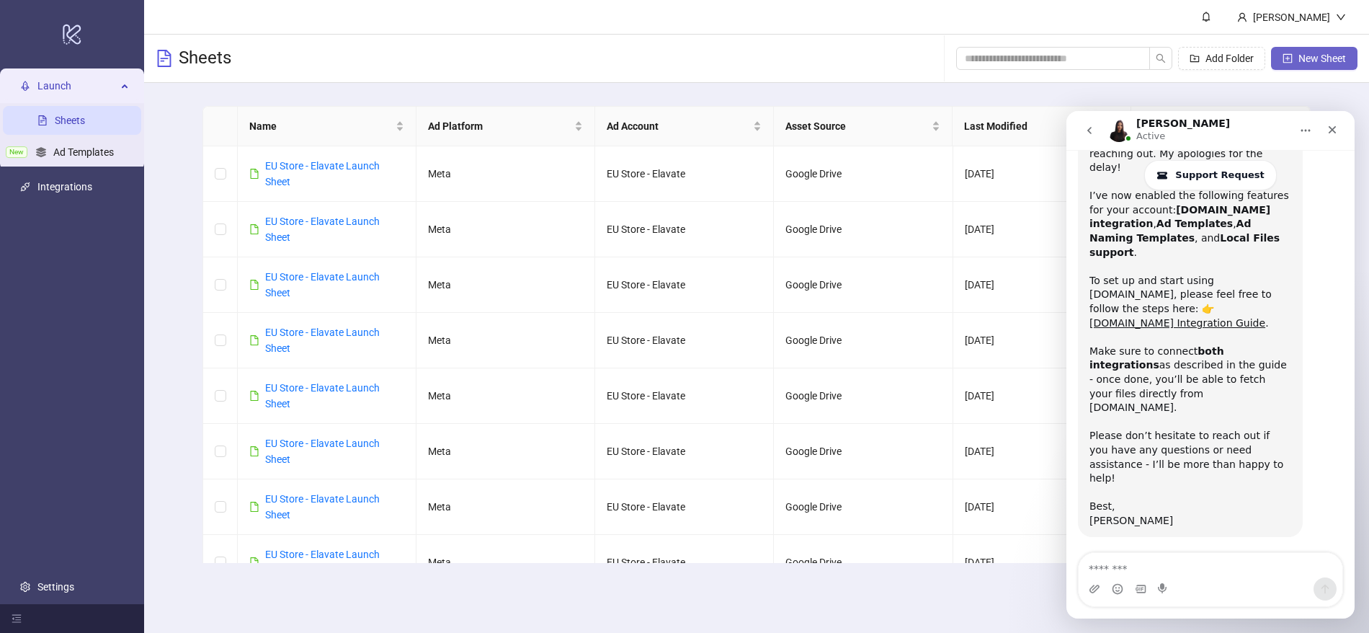
click at [1338, 53] on span "New Sheet" at bounding box center [1322, 59] width 48 height 12
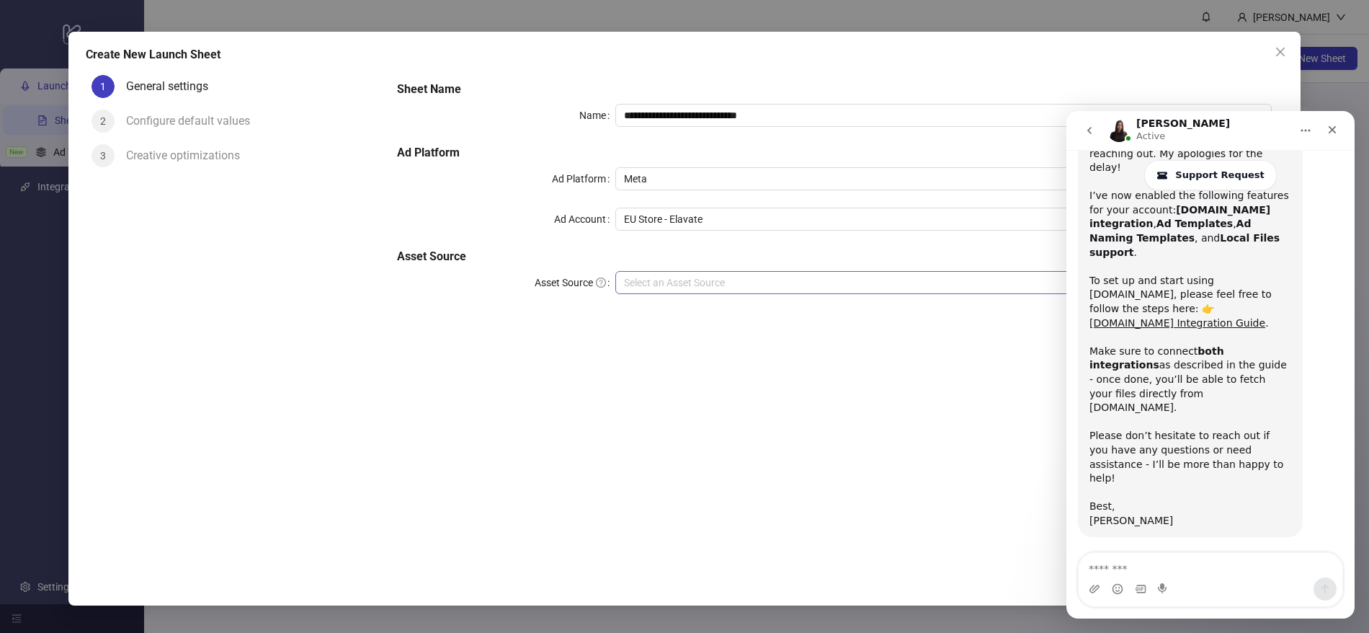
click at [678, 279] on input "Asset Source" at bounding box center [937, 283] width 626 height 22
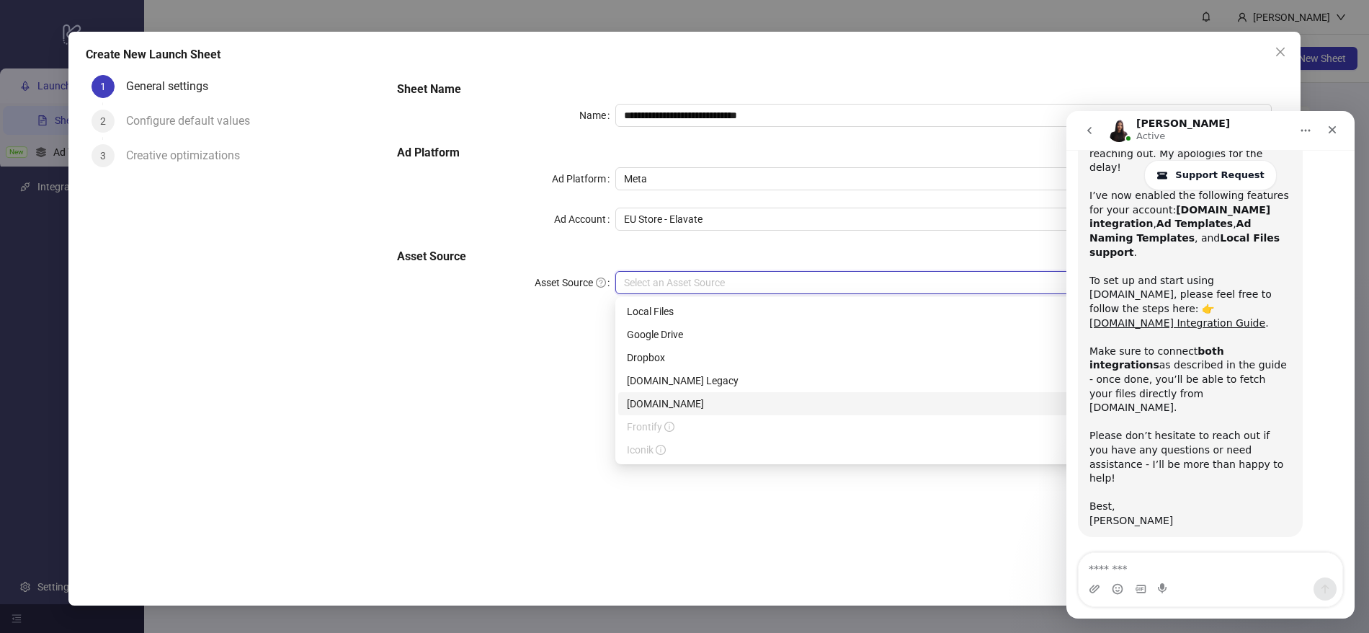
click at [657, 404] on div "[DOMAIN_NAME]" at bounding box center [943, 404] width 633 height 16
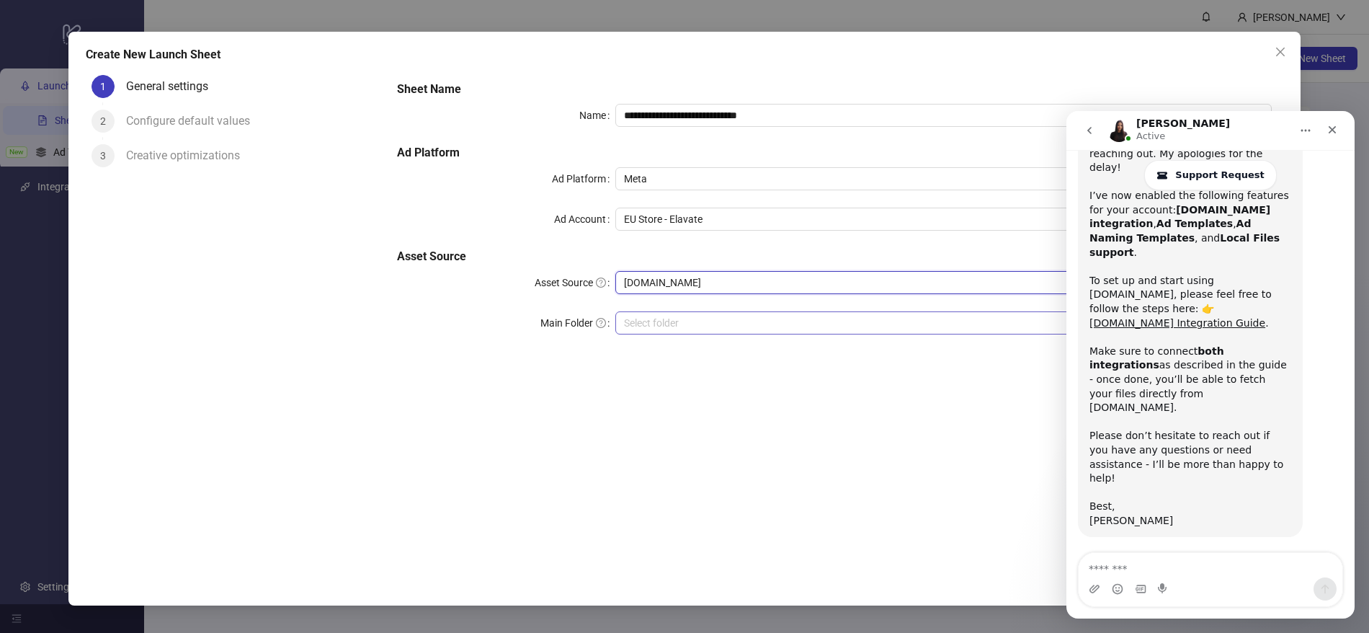
click at [664, 315] on input "search" at bounding box center [937, 323] width 626 height 22
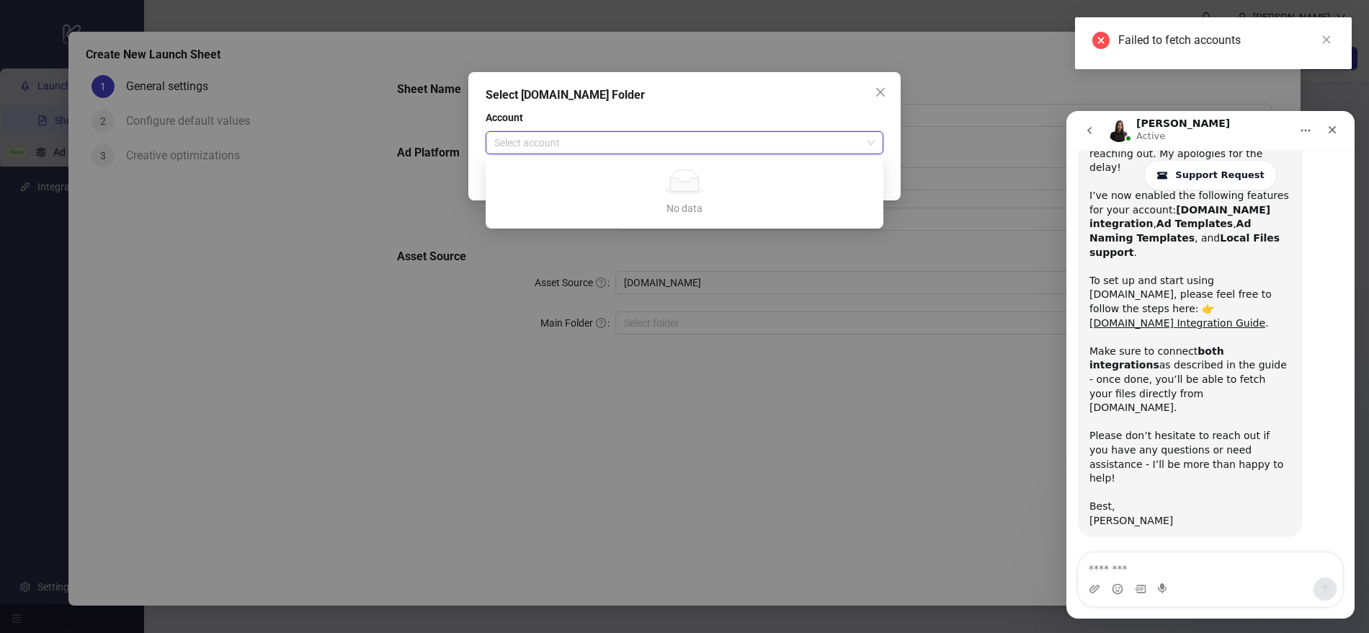
click at [677, 146] on input "search" at bounding box center [677, 143] width 367 height 22
drag, startPoint x: 852, startPoint y: 96, endPoint x: 873, endPoint y: 91, distance: 22.2
click at [855, 96] on div "Select [DOMAIN_NAME] Folder" at bounding box center [685, 94] width 398 height 17
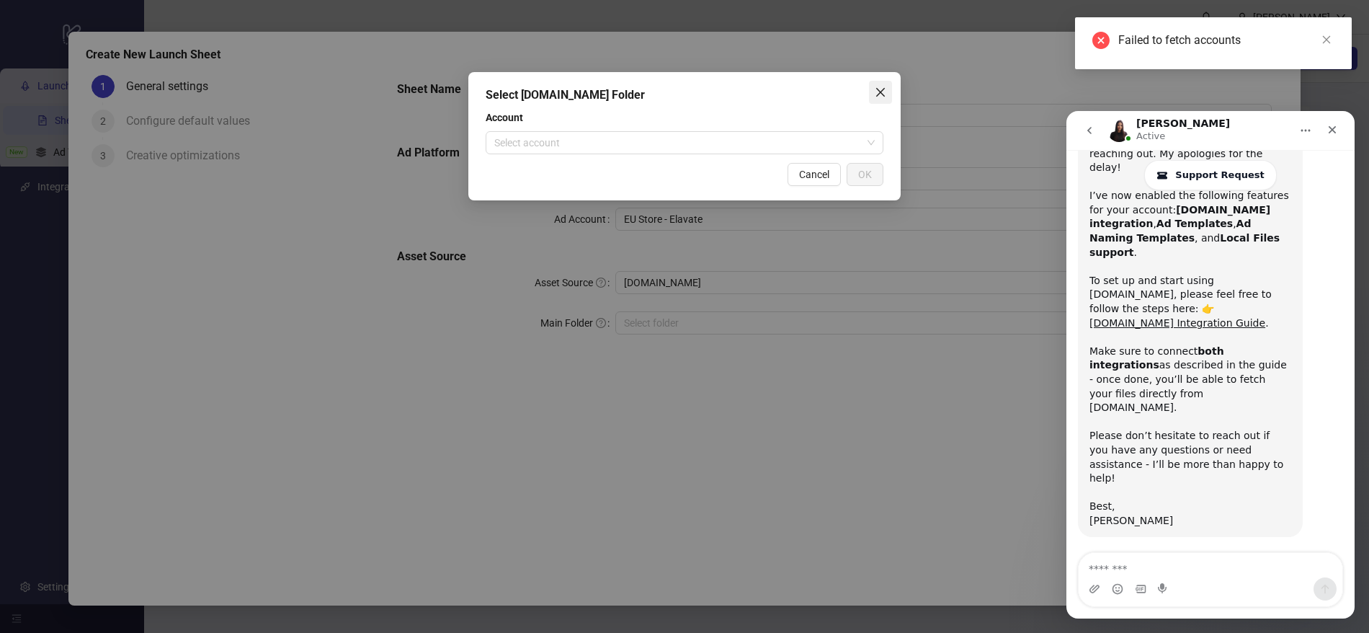
click at [875, 90] on icon "close" at bounding box center [881, 92] width 12 height 12
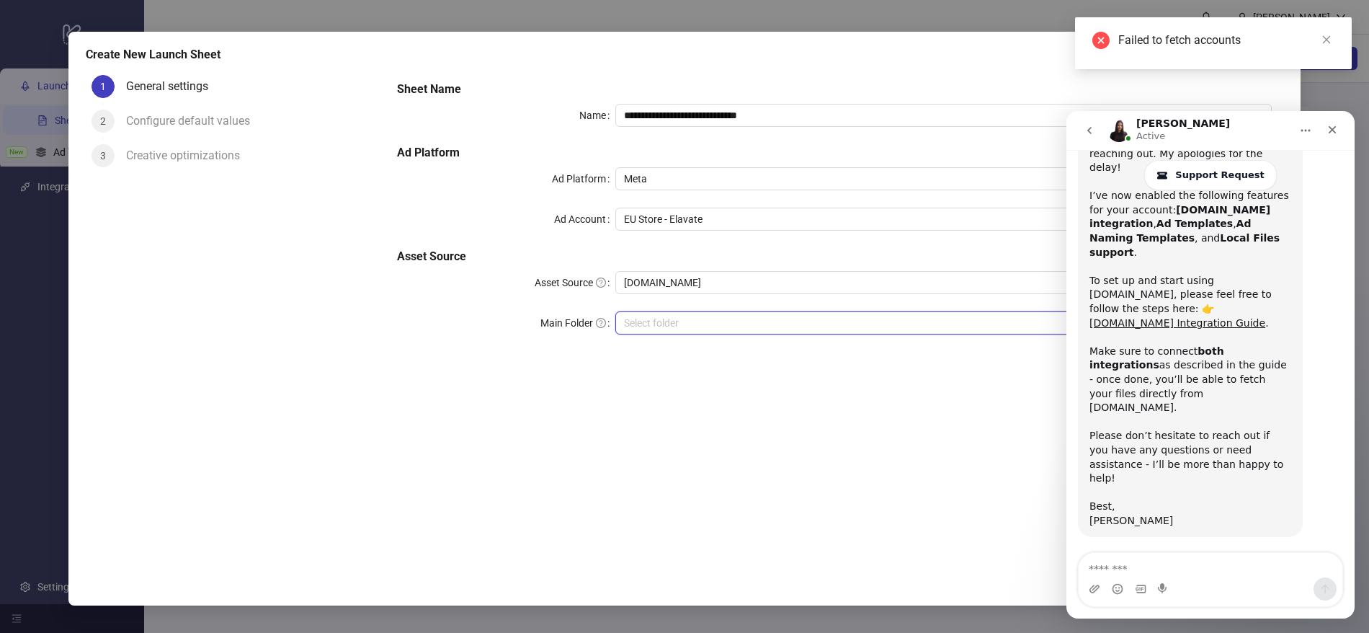
click at [679, 320] on input "search" at bounding box center [937, 323] width 626 height 22
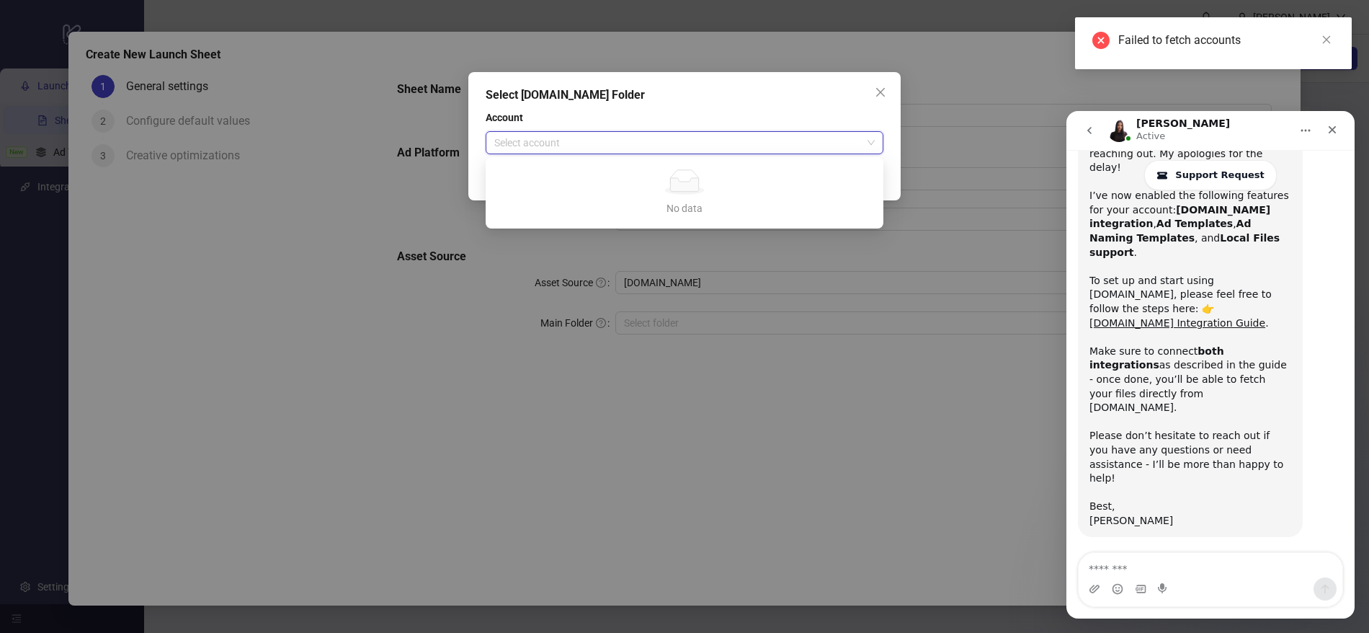
click at [609, 150] on input "search" at bounding box center [677, 143] width 367 height 22
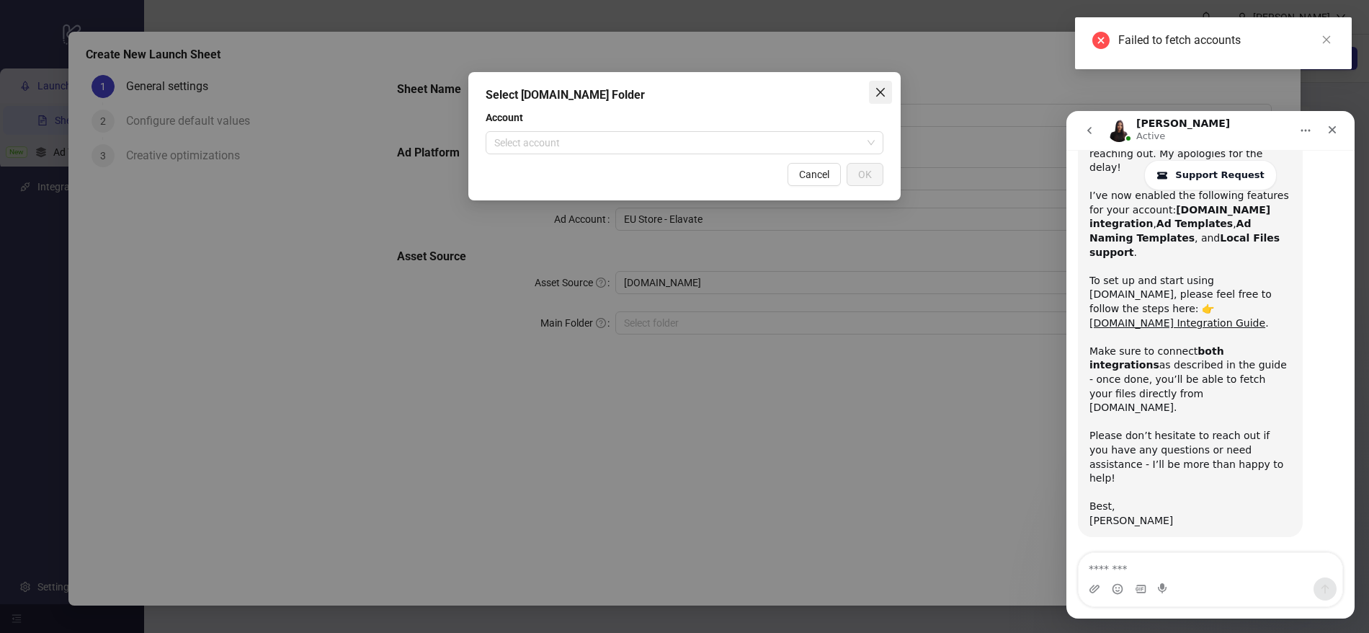
click at [887, 87] on span "Close" at bounding box center [880, 92] width 23 height 12
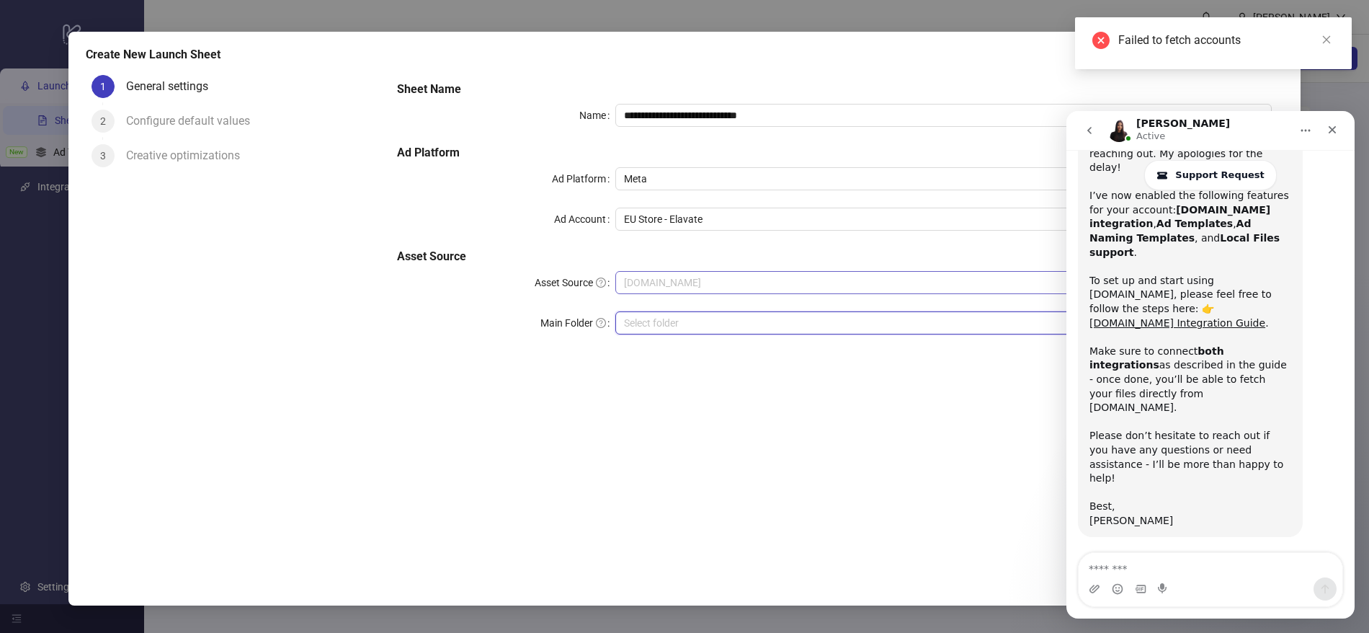
click at [726, 277] on span "[DOMAIN_NAME]" at bounding box center [943, 283] width 639 height 22
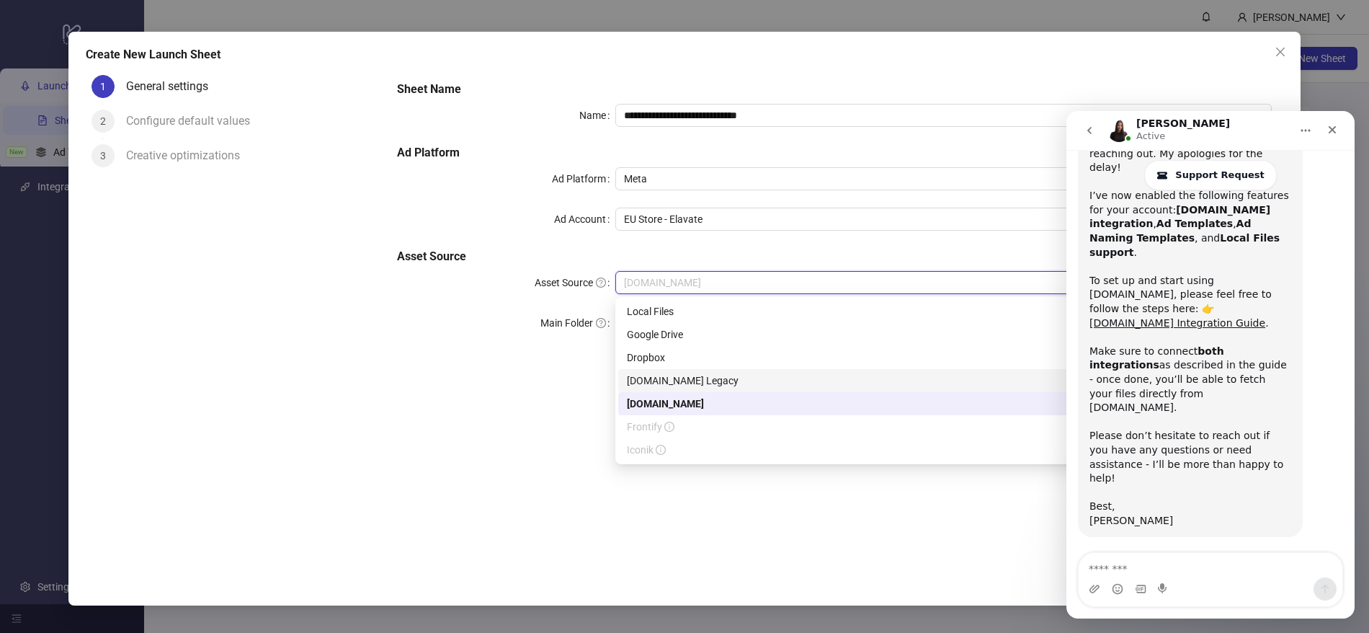
click at [697, 385] on div "[DOMAIN_NAME] Legacy" at bounding box center [943, 380] width 633 height 16
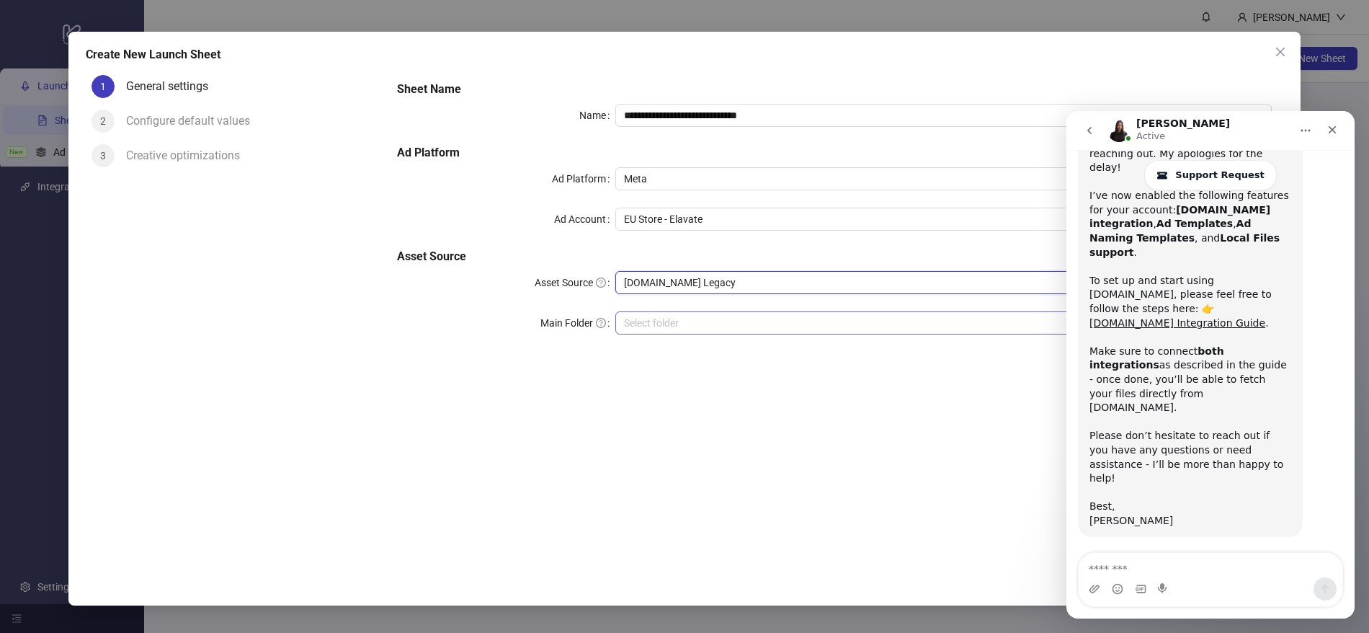
click at [734, 318] on input "search" at bounding box center [937, 323] width 626 height 22
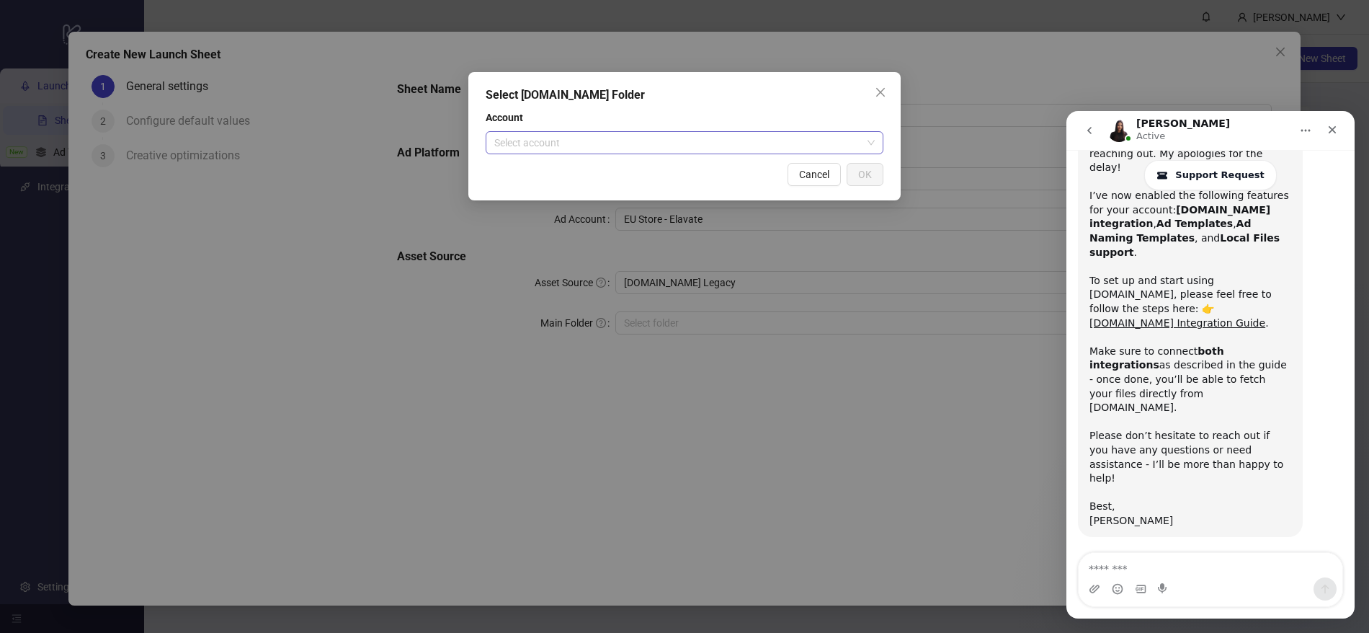
click at [640, 134] on input "search" at bounding box center [677, 143] width 367 height 22
click at [813, 85] on div "Select [DOMAIN_NAME] Folder Account Select account Cancel OK" at bounding box center [684, 136] width 432 height 128
drag, startPoint x: 883, startPoint y: 91, endPoint x: 1075, endPoint y: 65, distance: 194.1
click at [883, 91] on icon "close" at bounding box center [881, 92] width 12 height 12
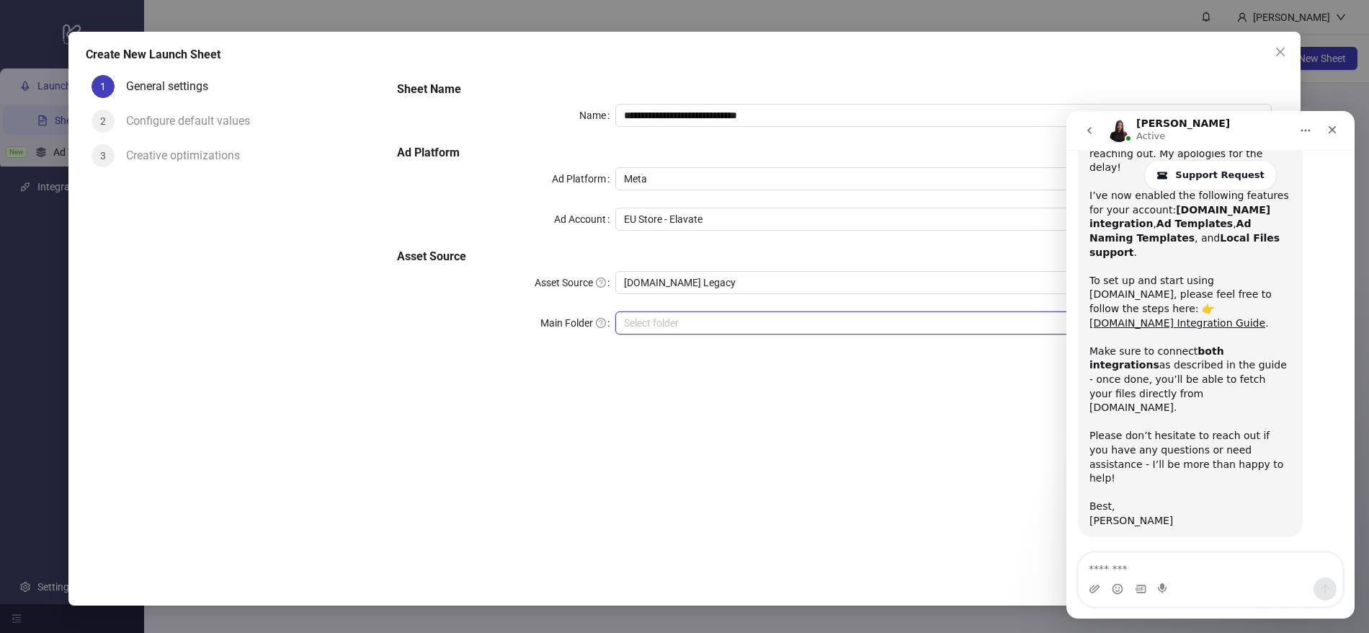
click at [1283, 48] on icon "close" at bounding box center [1280, 52] width 9 height 9
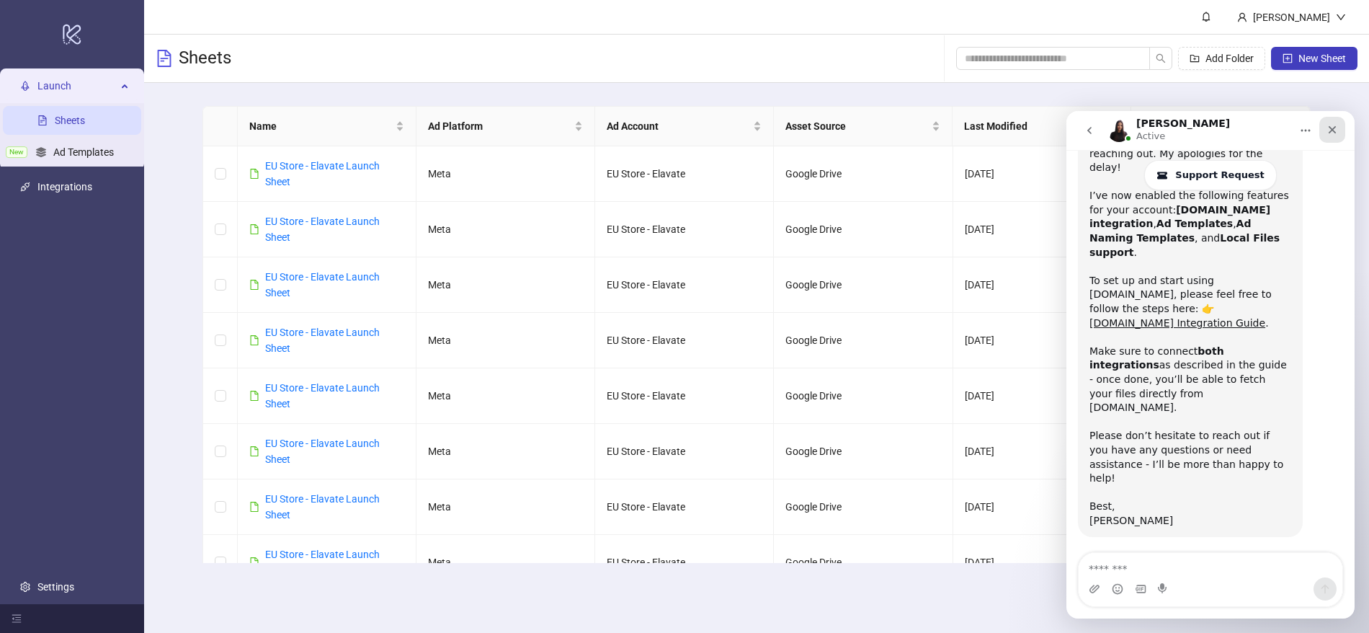
click at [1341, 135] on div "Close" at bounding box center [1332, 130] width 26 height 26
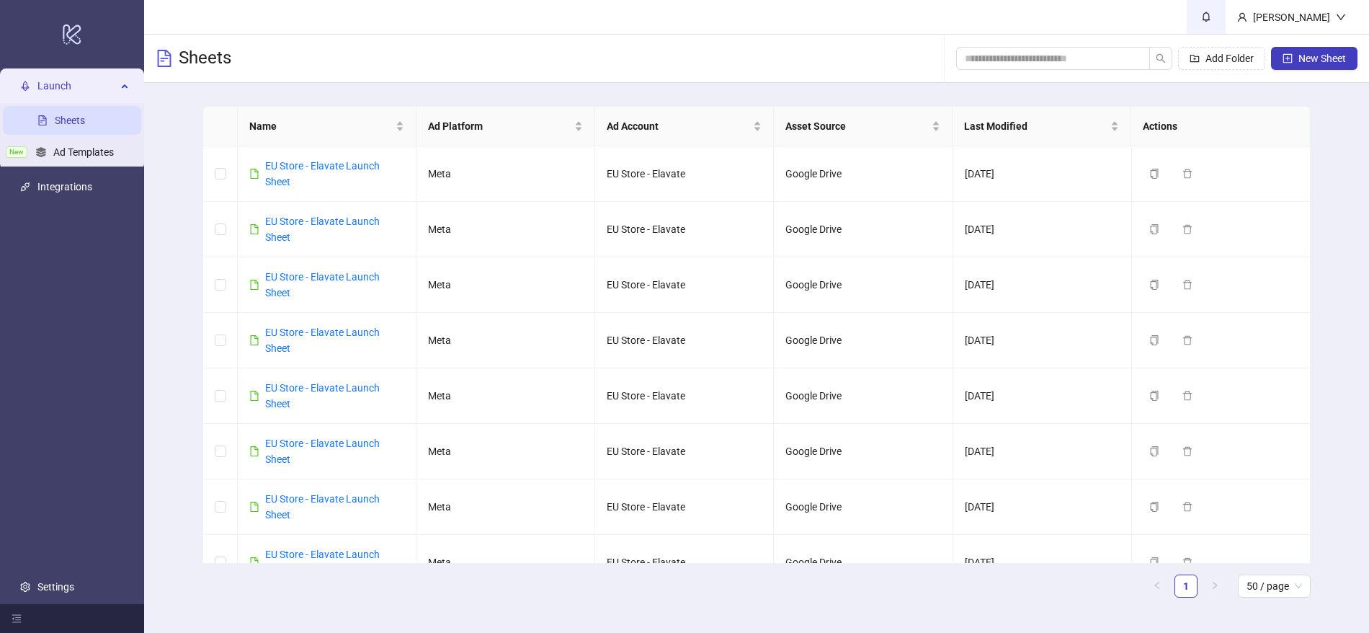
scroll to position [449, 0]
